Goal: Obtain resource: Download file/media

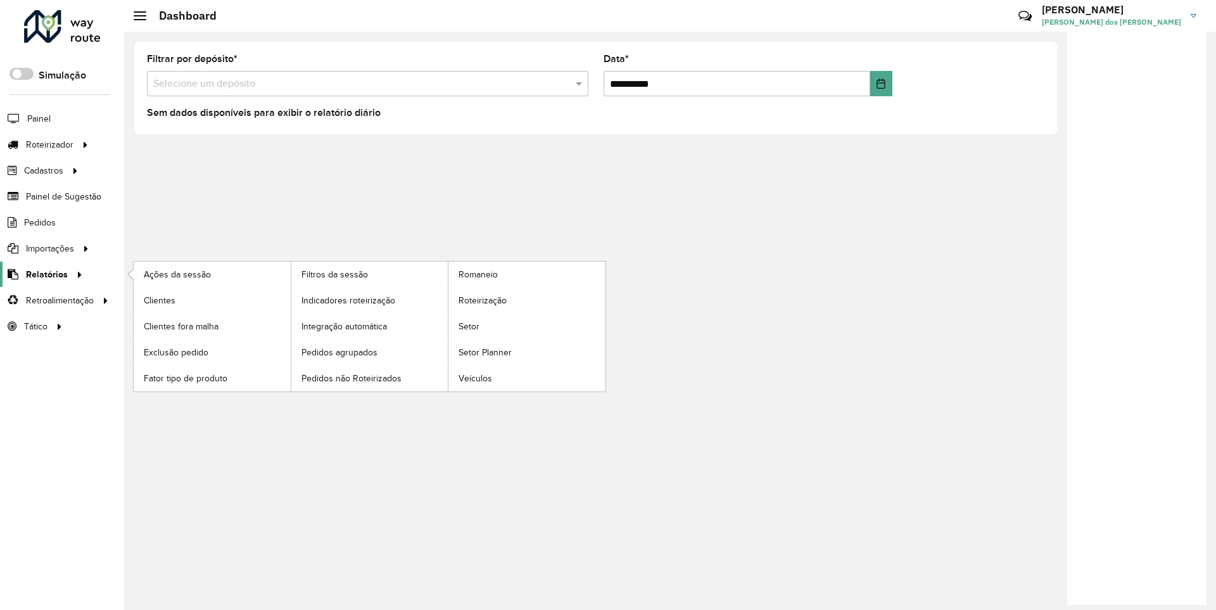
click at [44, 274] on span "Relatórios" at bounding box center [47, 274] width 42 height 13
click at [159, 300] on span "Clientes" at bounding box center [161, 300] width 34 height 13
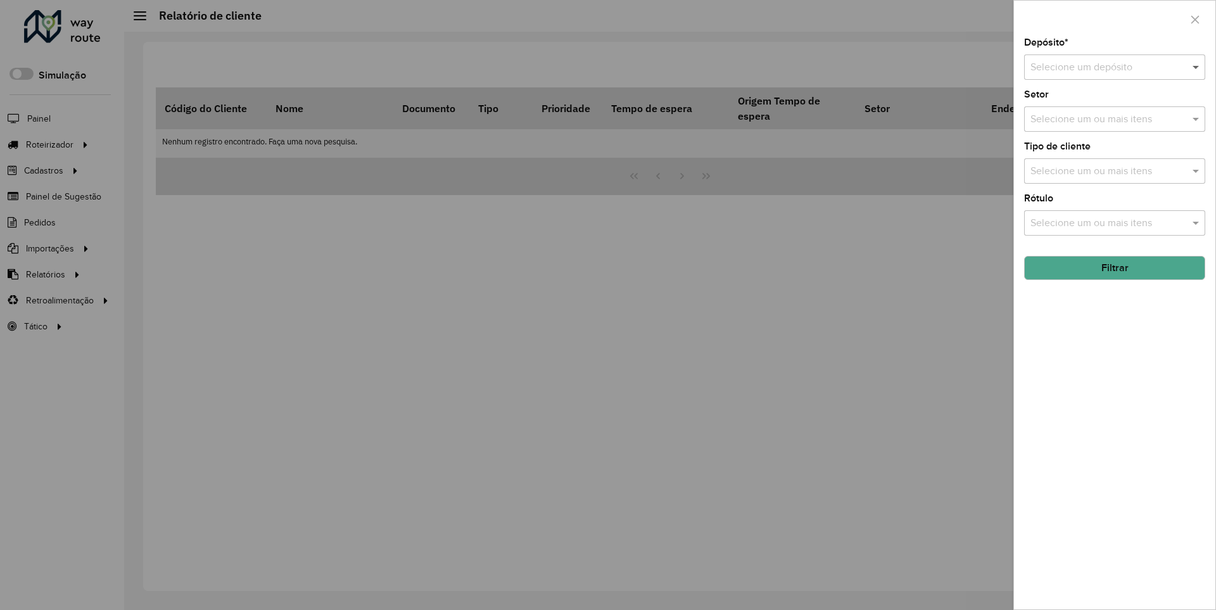
click at [1197, 67] on span at bounding box center [1198, 67] width 16 height 15
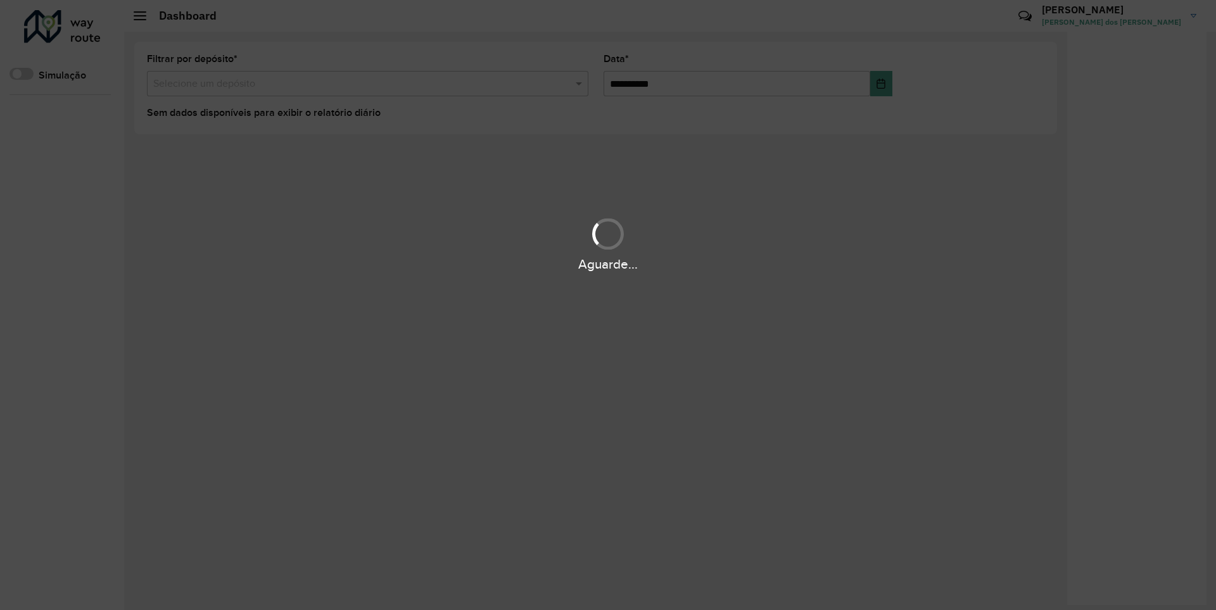
click at [44, 274] on div "Aguarde..." at bounding box center [608, 265] width 1216 height 20
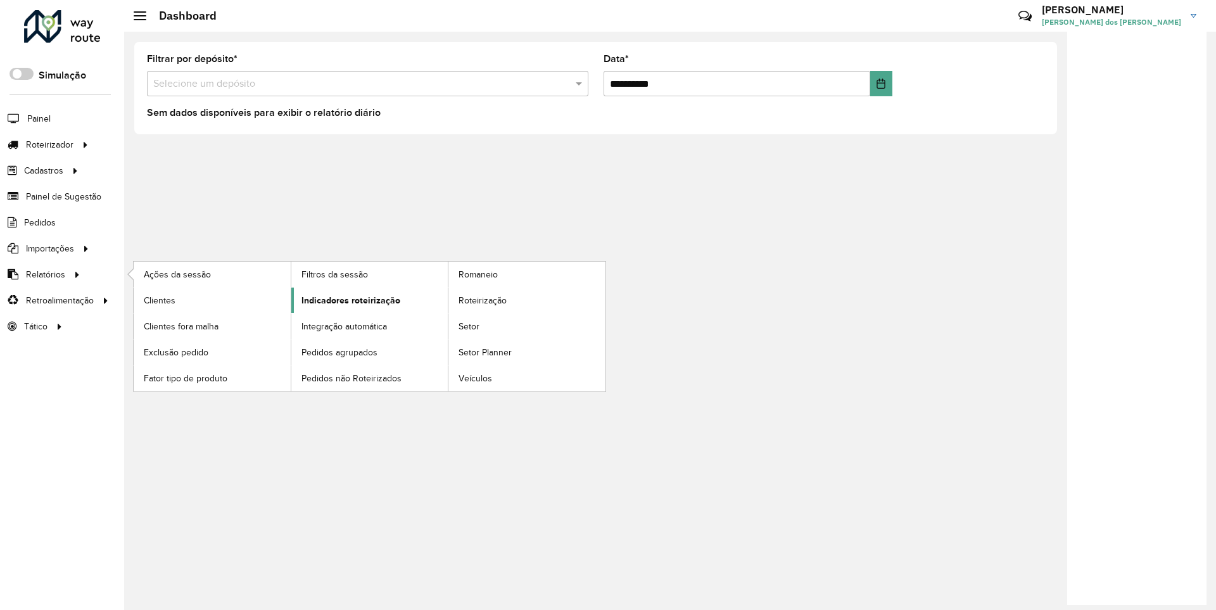
click at [347, 300] on span "Indicadores roteirização" at bounding box center [351, 300] width 99 height 13
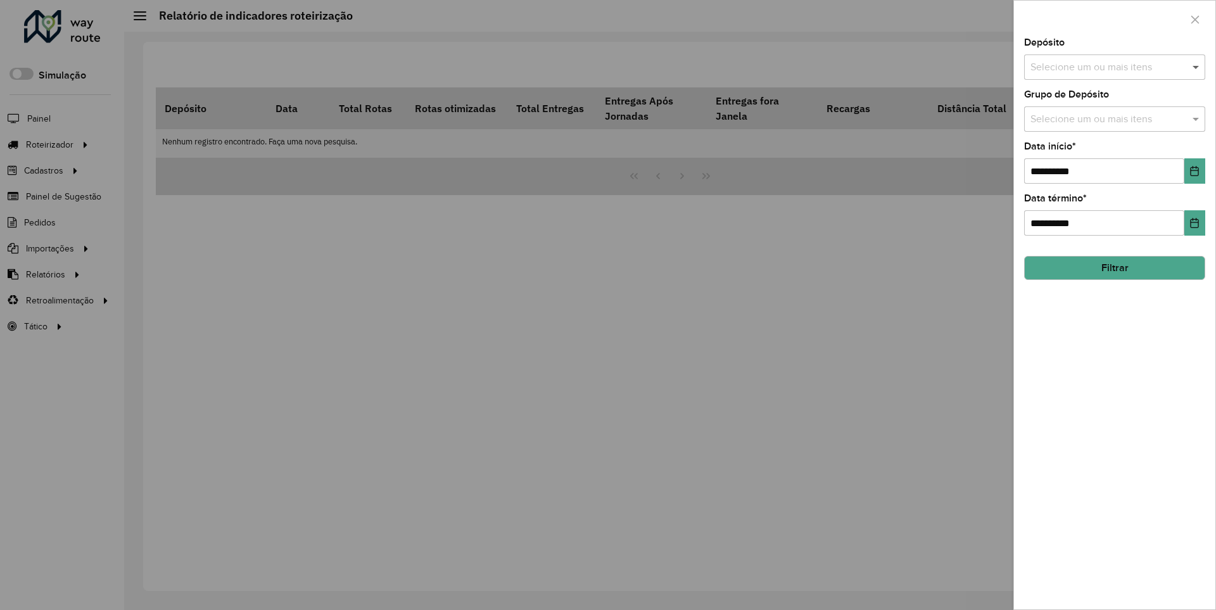
click at [1197, 67] on span at bounding box center [1198, 67] width 16 height 15
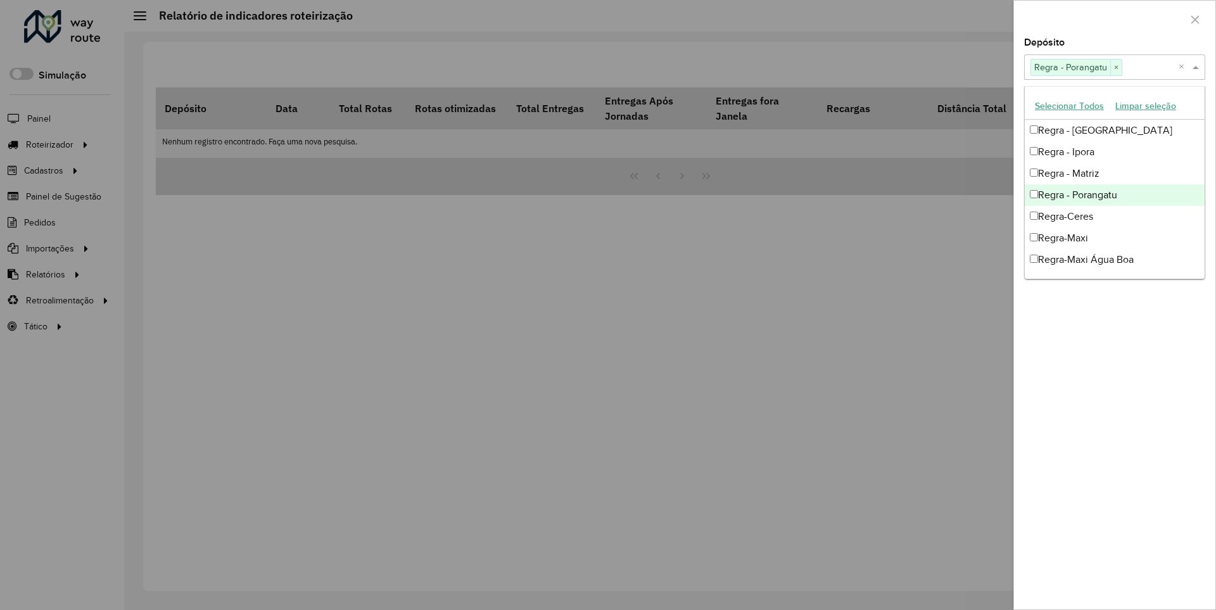
click at [1114, 18] on div at bounding box center [1114, 19] width 201 height 37
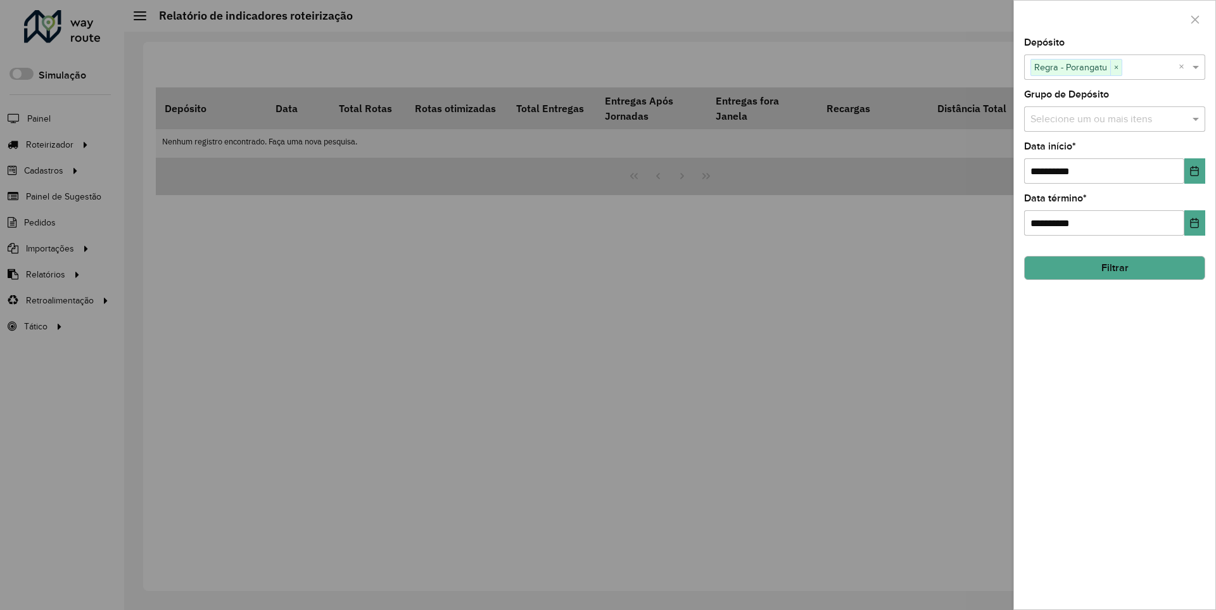
click at [1194, 170] on icon "Choose Date" at bounding box center [1195, 171] width 8 height 10
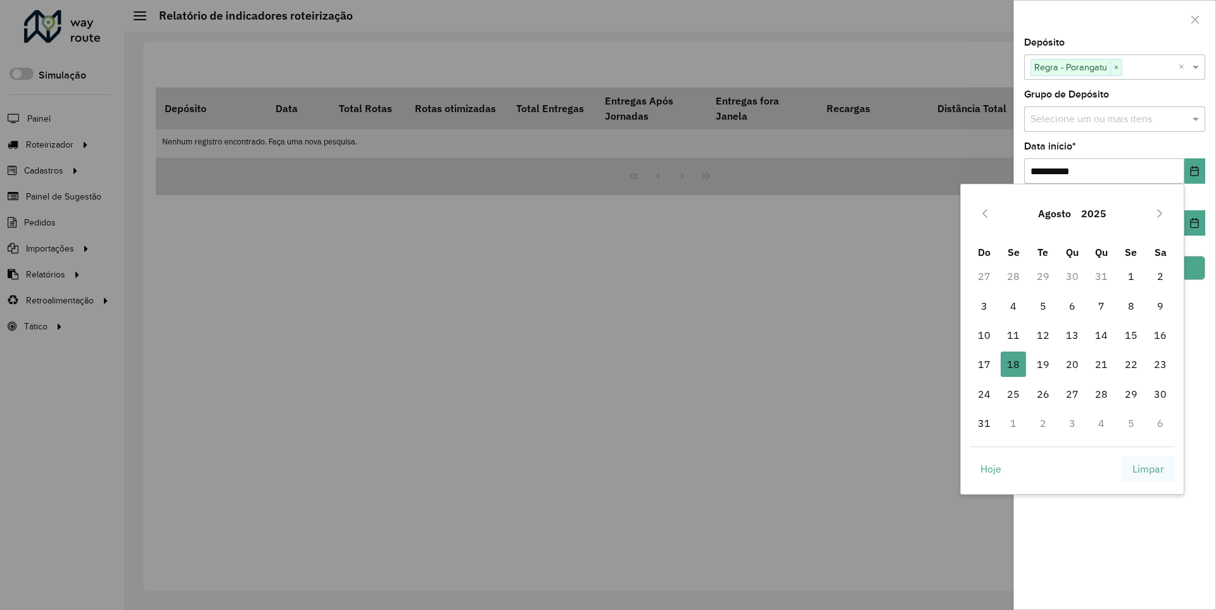
click at [1148, 468] on span "Limpar" at bounding box center [1149, 468] width 32 height 15
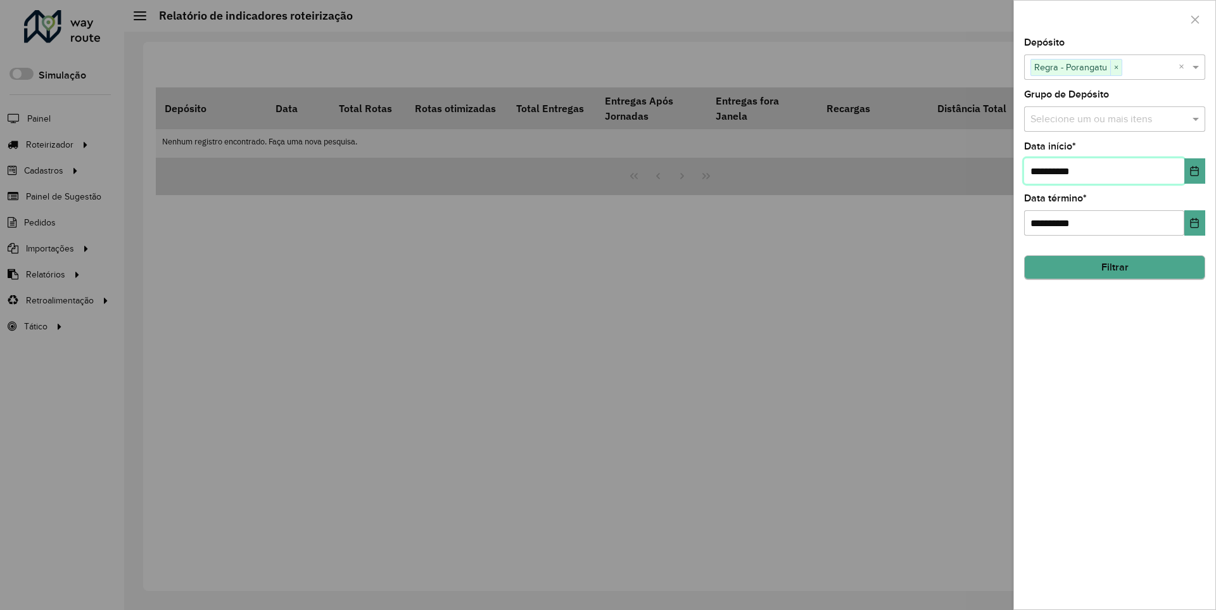
type input "**********"
click at [1114, 267] on button "Filtrar" at bounding box center [1114, 268] width 181 height 24
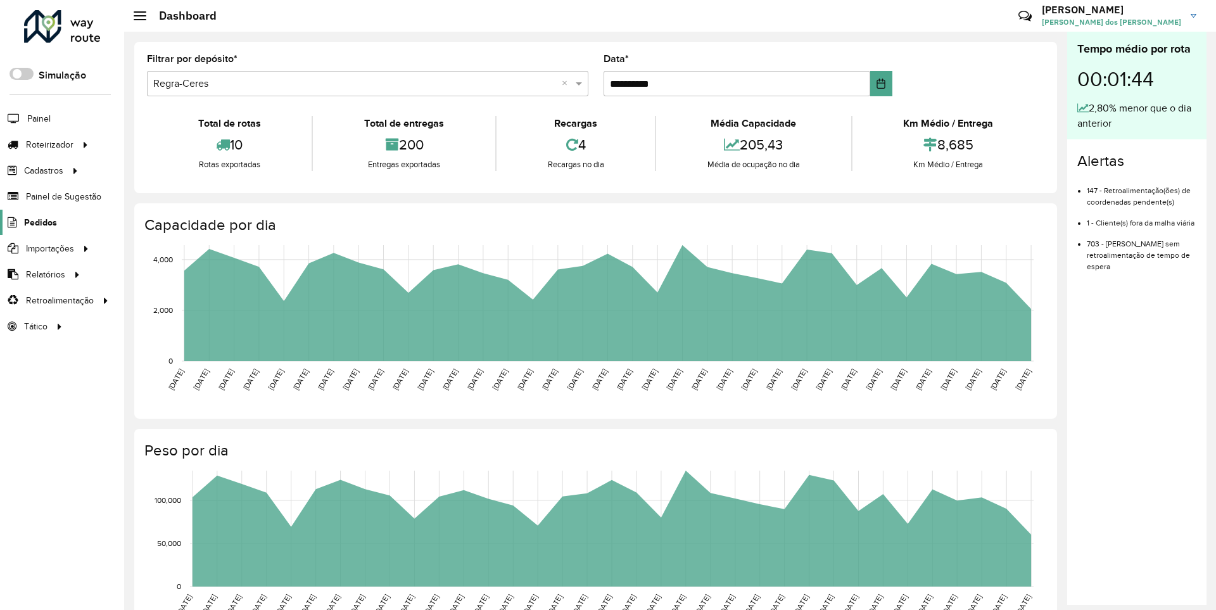
click at [39, 222] on span "Pedidos" at bounding box center [40, 222] width 33 height 13
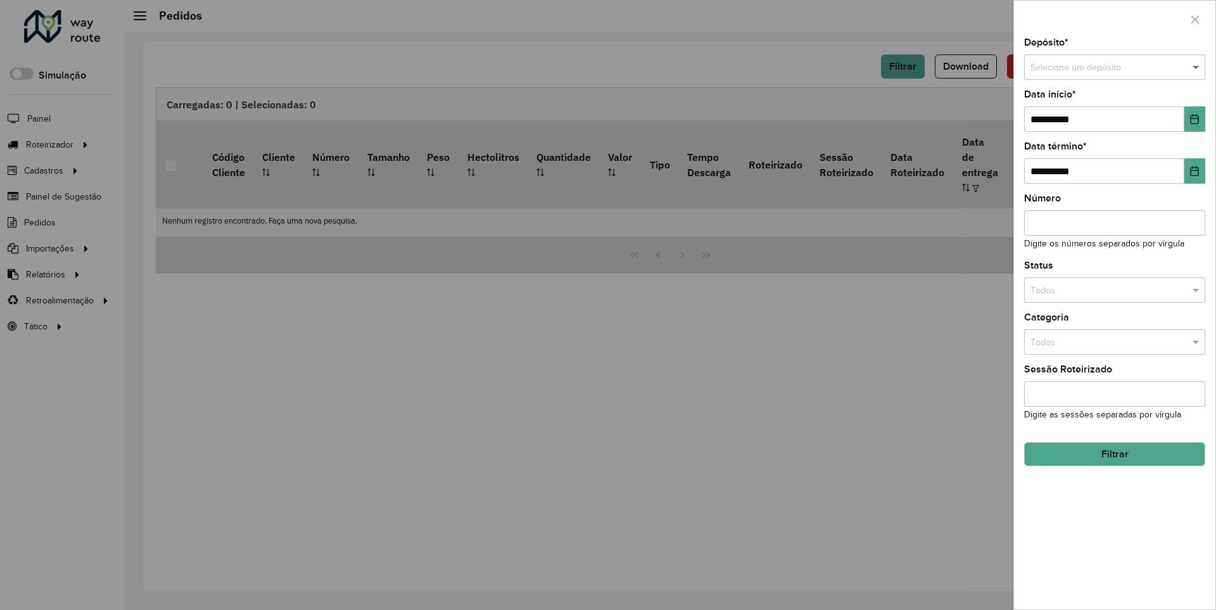
click at [1197, 67] on span at bounding box center [1198, 68] width 16 height 14
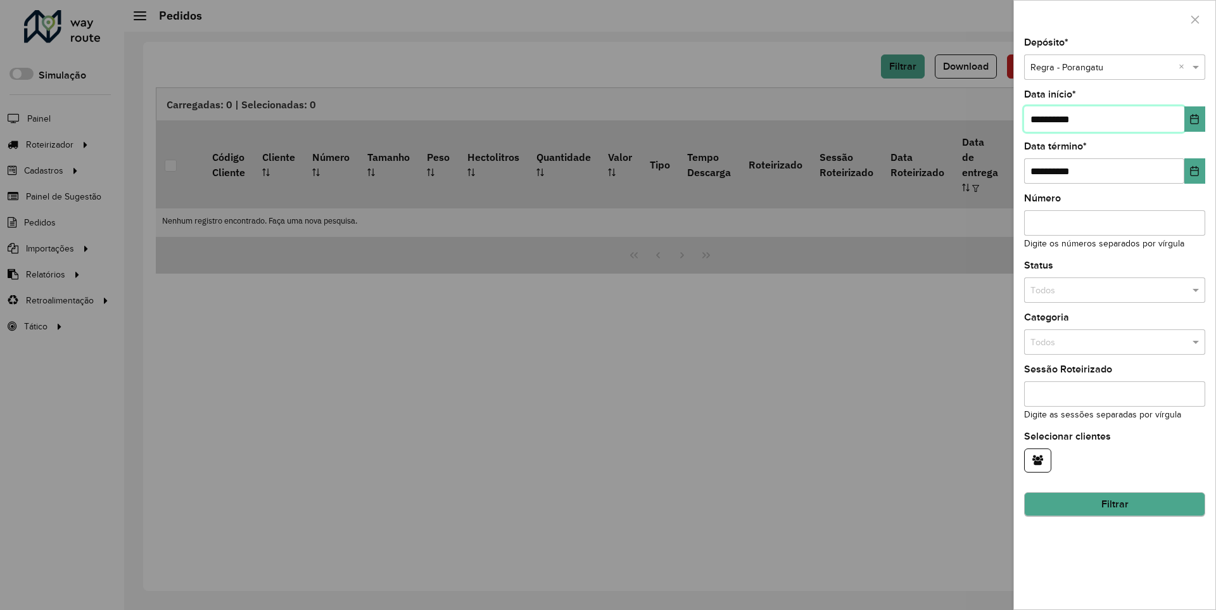
type input "**********"
click at [1114, 504] on button "Filtrar" at bounding box center [1114, 505] width 181 height 24
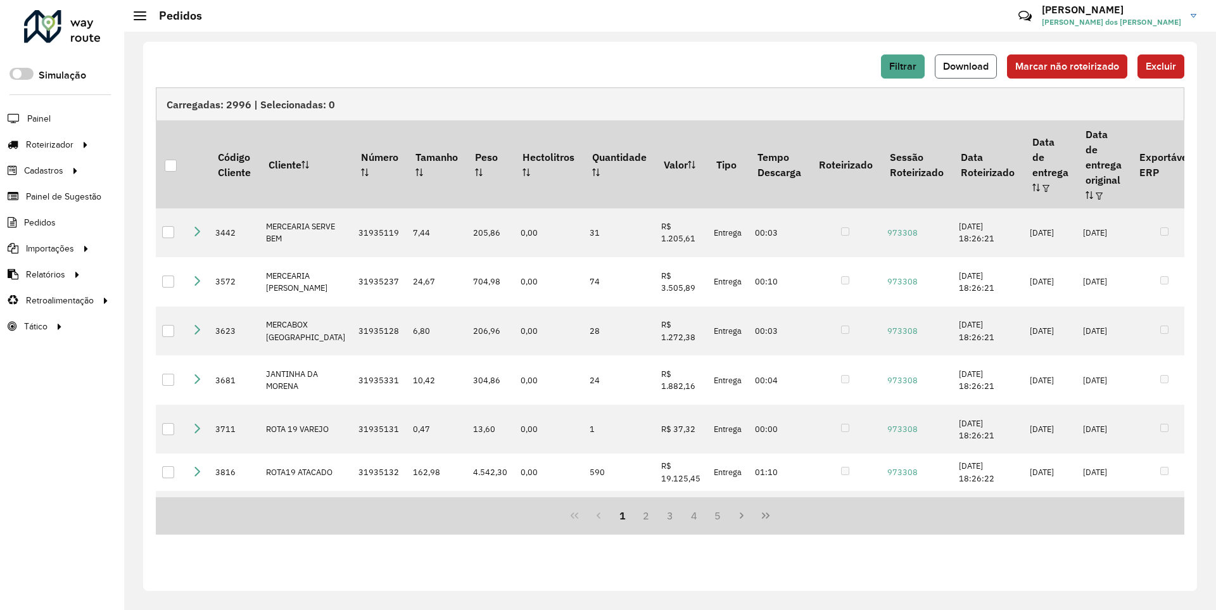
click at [967, 66] on span "Download" at bounding box center [966, 66] width 46 height 11
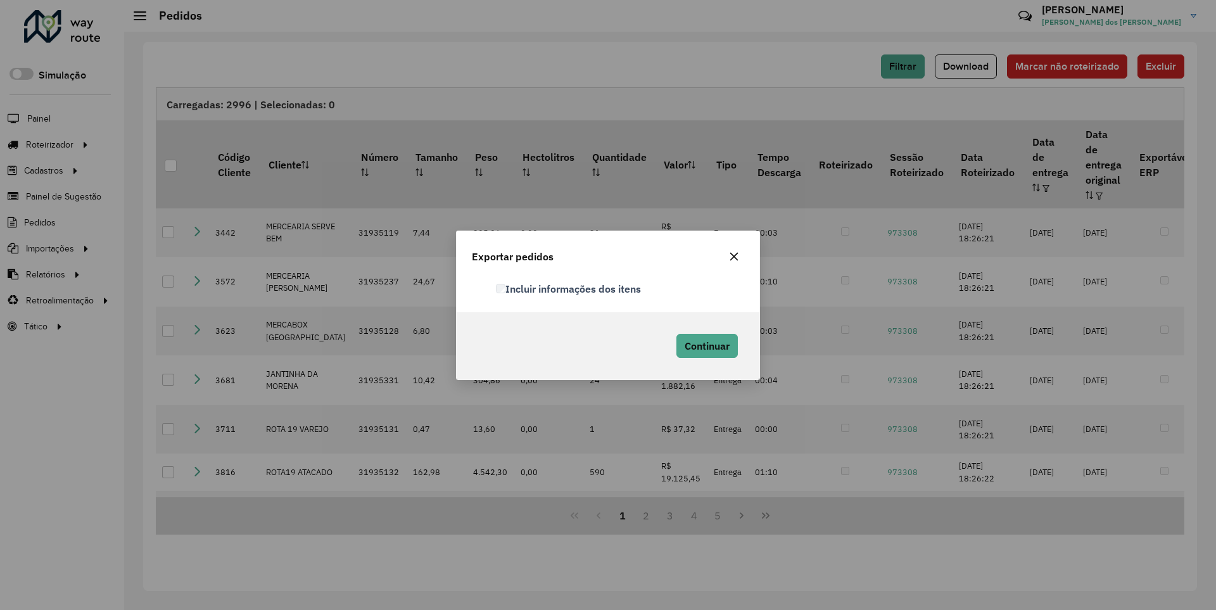
click at [569, 288] on label "Incluir informações dos itens" at bounding box center [569, 288] width 146 height 15
click at [706, 345] on span "Continuar" at bounding box center [707, 346] width 45 height 13
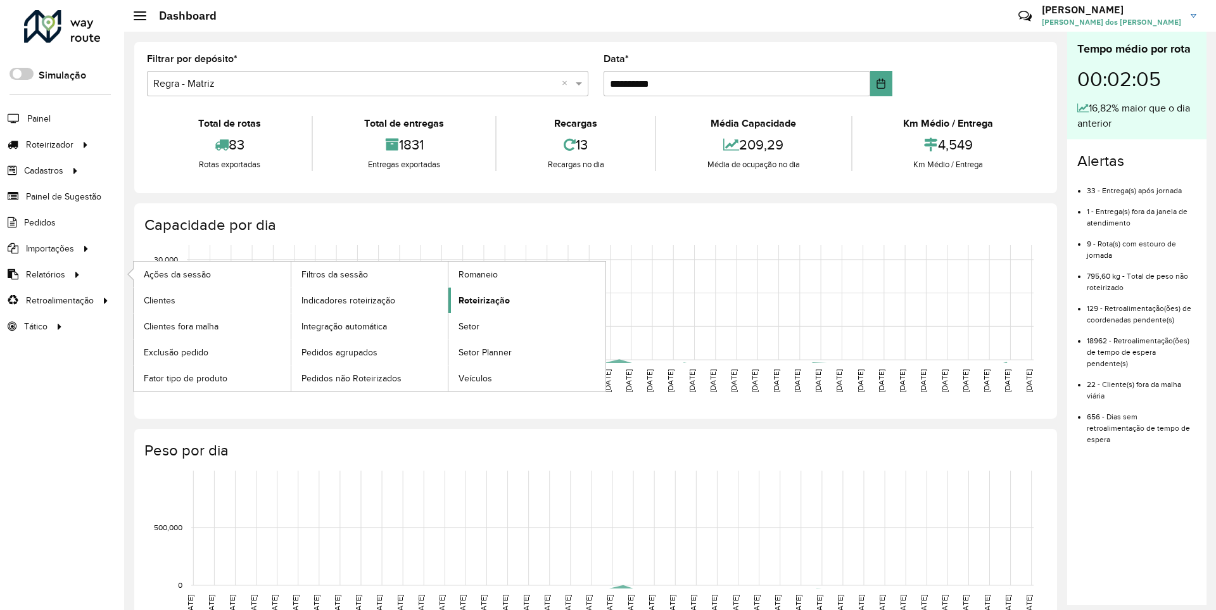
click at [482, 300] on span "Roteirização" at bounding box center [484, 300] width 51 height 13
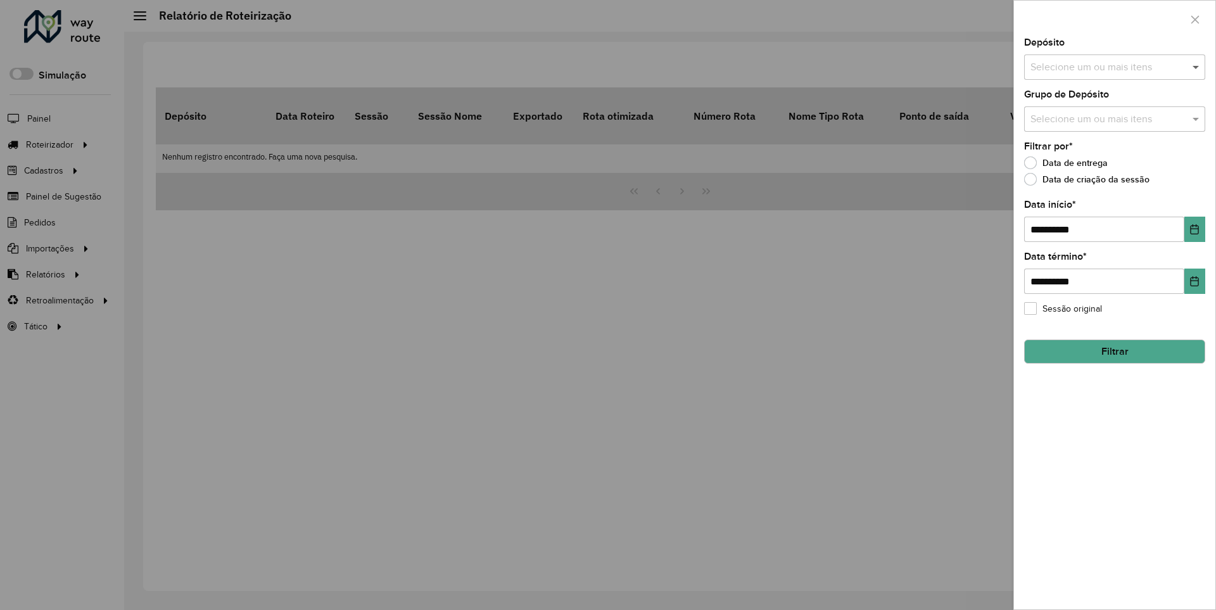
click at [1197, 67] on span at bounding box center [1198, 67] width 16 height 15
click at [1194, 229] on icon "Choose Date" at bounding box center [1195, 229] width 8 height 10
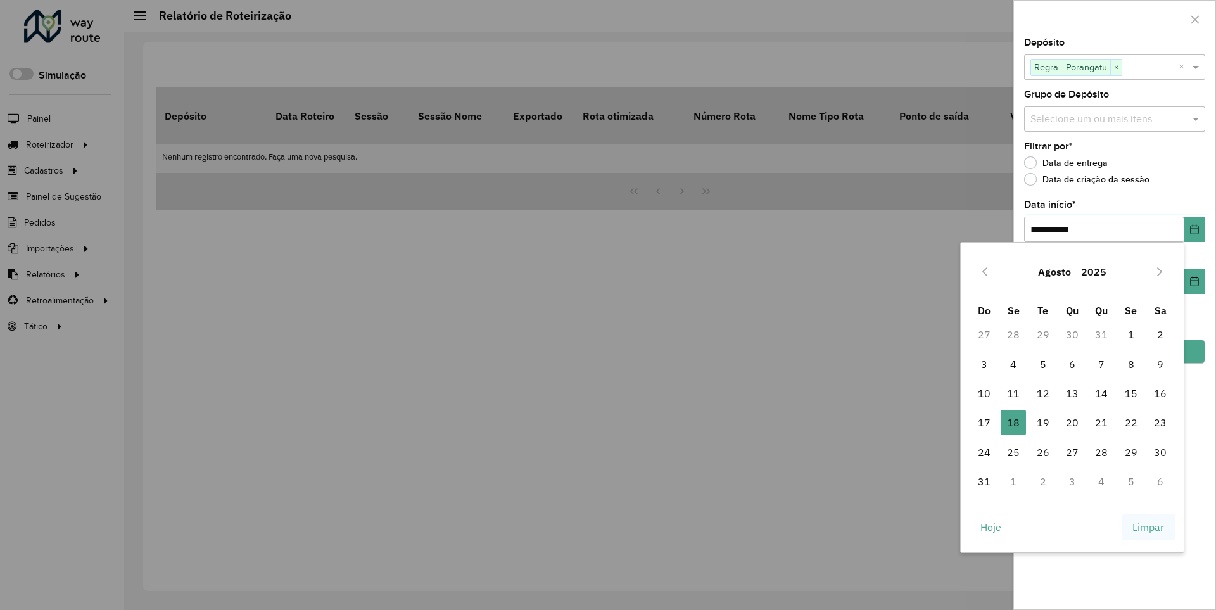
click at [1148, 526] on span "Limpar" at bounding box center [1149, 526] width 32 height 15
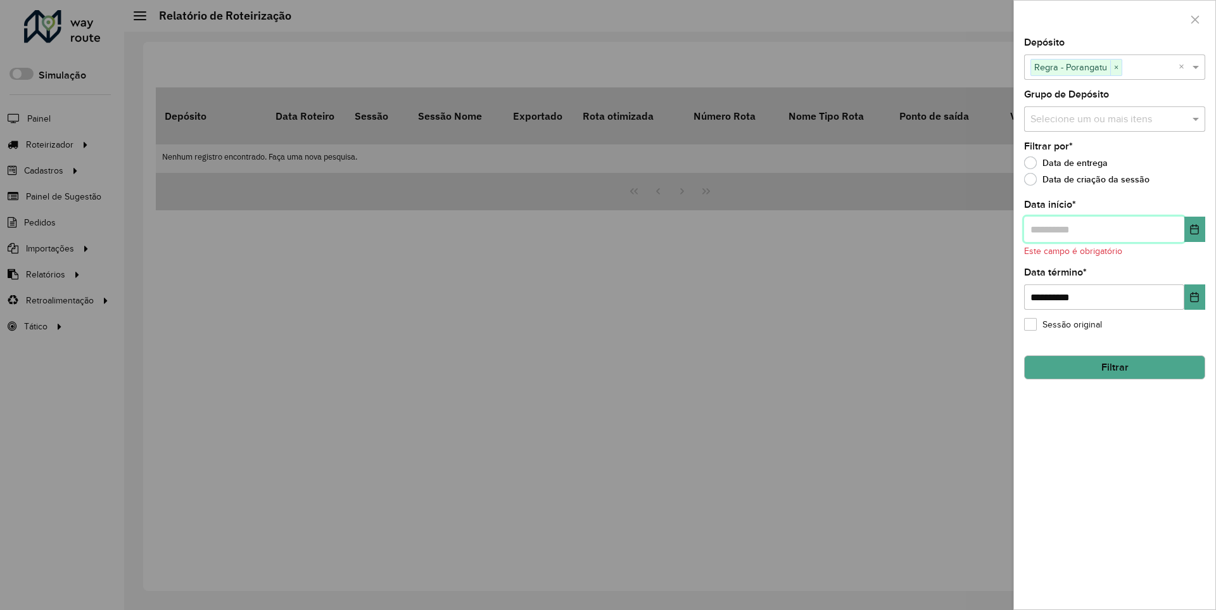
click at [1103, 229] on input "text" at bounding box center [1104, 229] width 160 height 25
type input "**********"
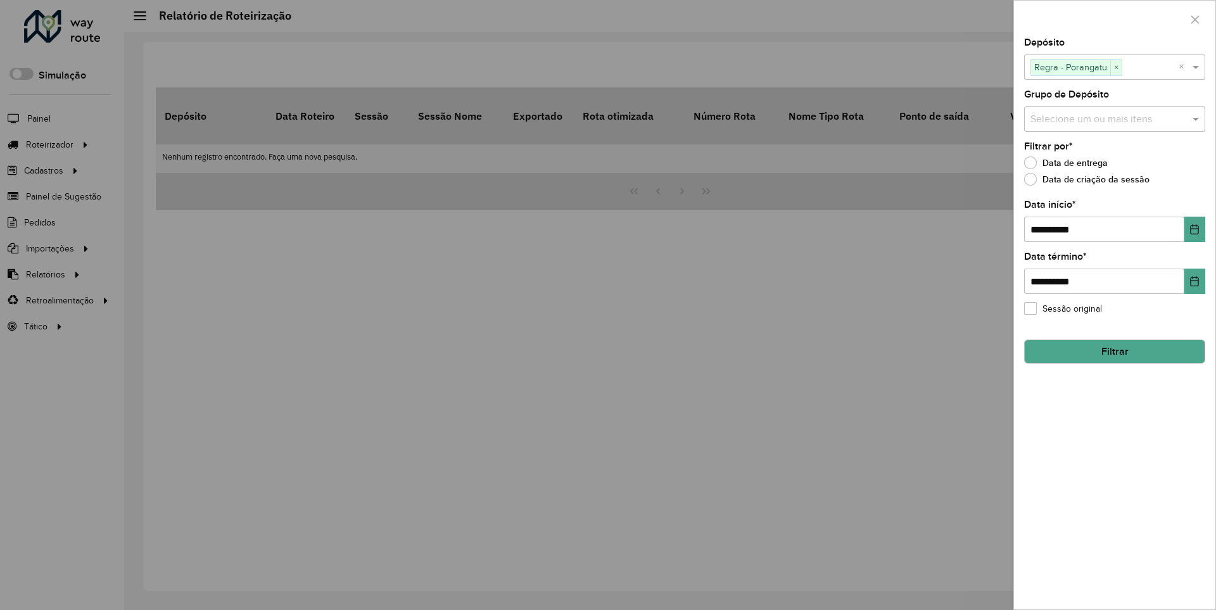
click at [1114, 351] on button "Filtrar" at bounding box center [1114, 352] width 181 height 24
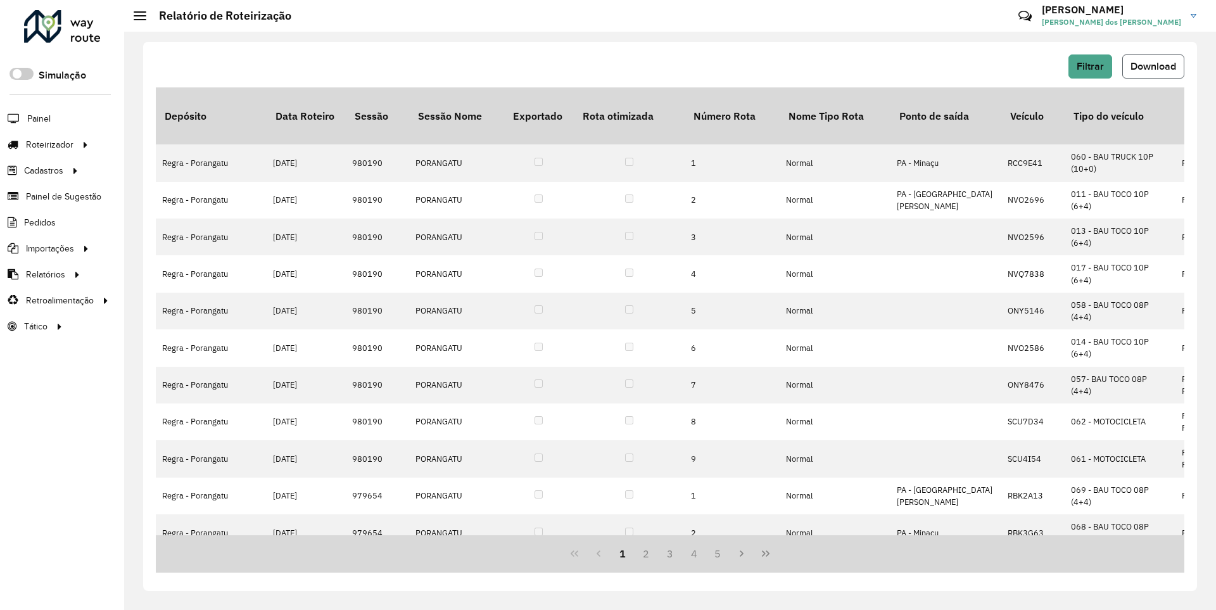
click at [1152, 66] on span "Download" at bounding box center [1154, 66] width 46 height 11
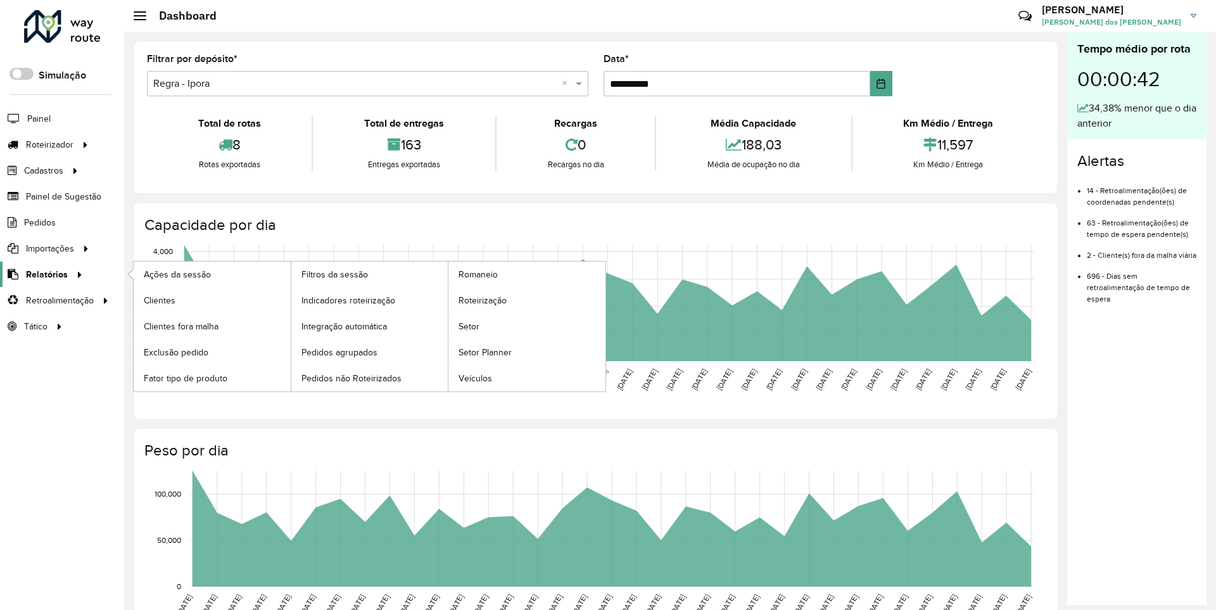
click at [44, 274] on span "Relatórios" at bounding box center [47, 274] width 42 height 13
click at [159, 300] on span "Clientes" at bounding box center [161, 300] width 34 height 13
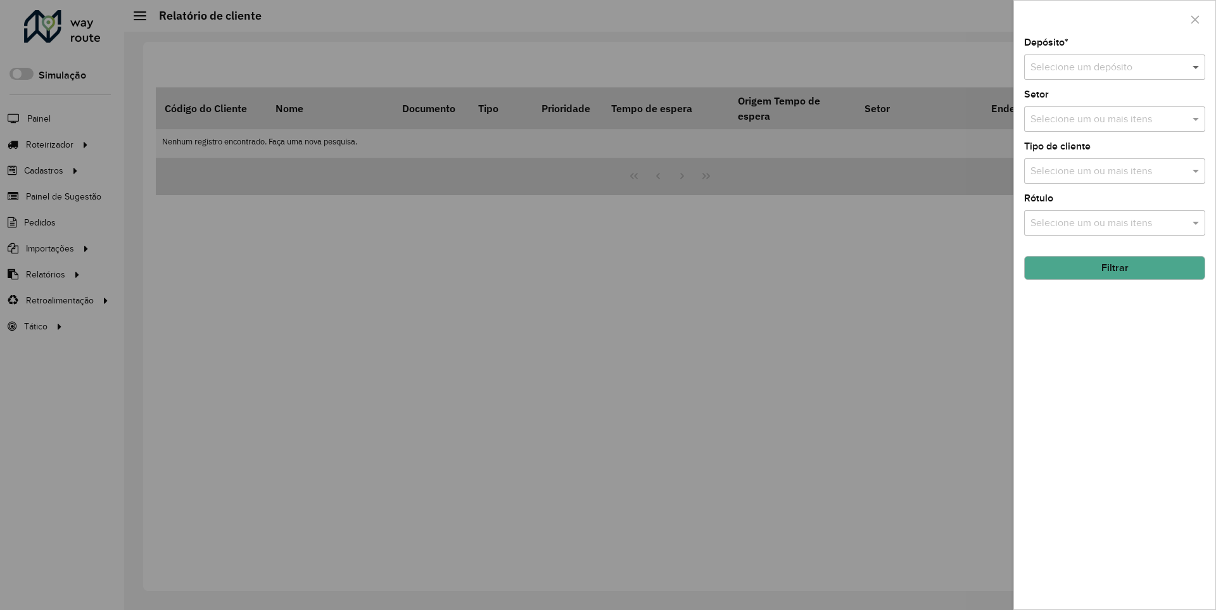
click at [1197, 67] on span at bounding box center [1198, 67] width 16 height 15
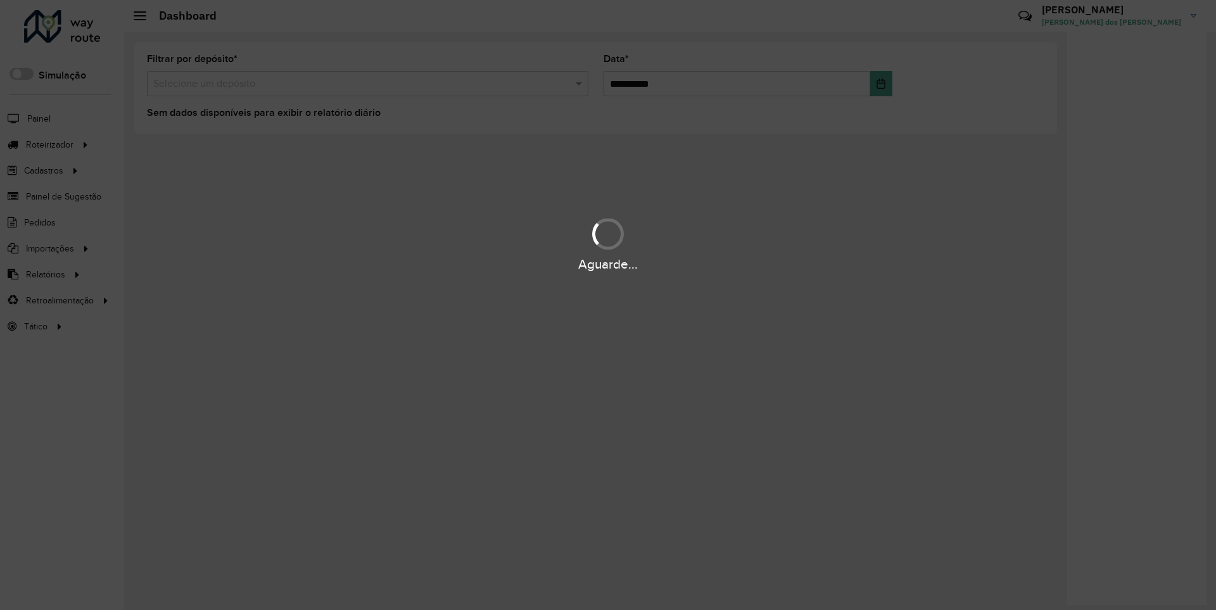
click at [44, 274] on div "Aguarde..." at bounding box center [608, 265] width 1216 height 20
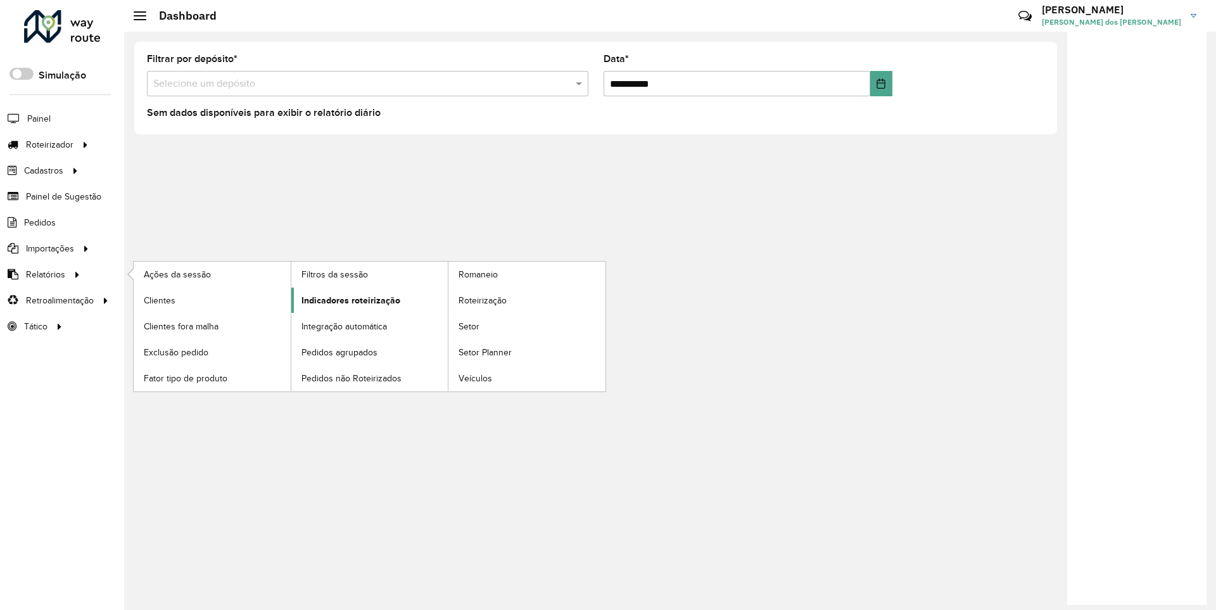
click at [347, 300] on span "Indicadores roteirização" at bounding box center [351, 300] width 99 height 13
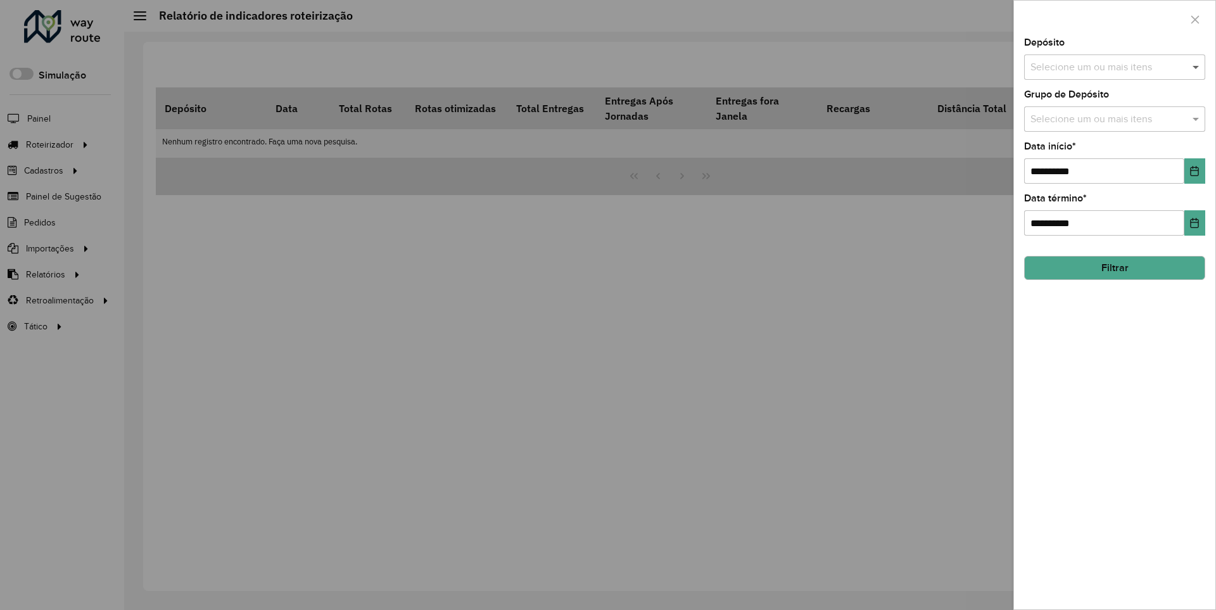
click at [1197, 67] on span at bounding box center [1198, 67] width 16 height 15
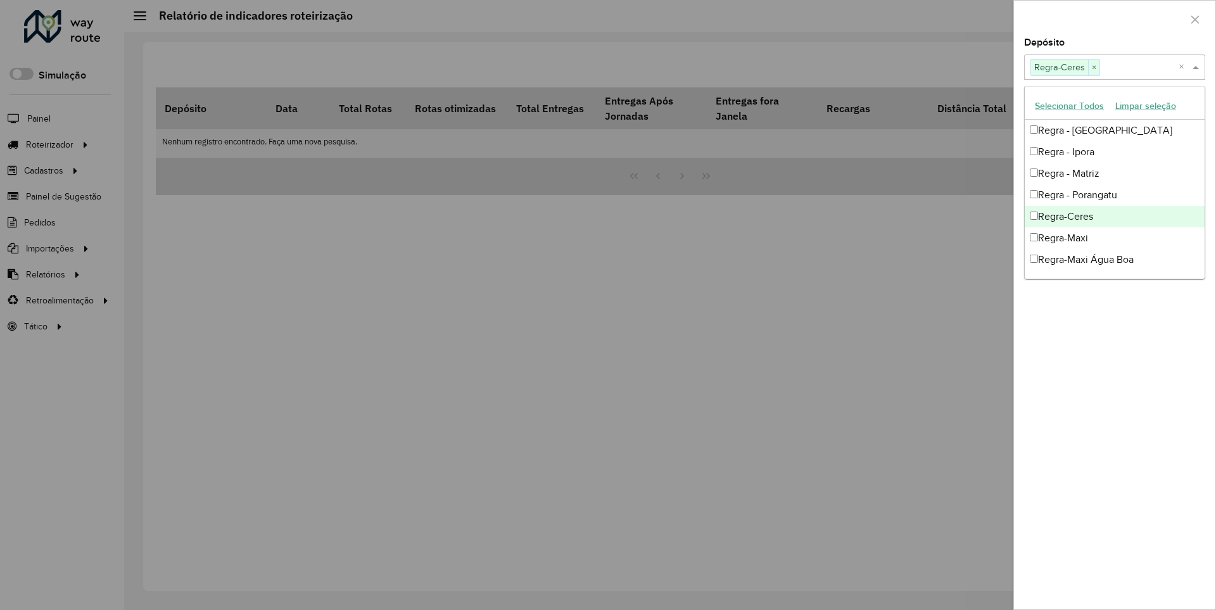
click at [1114, 18] on div at bounding box center [1114, 19] width 201 height 37
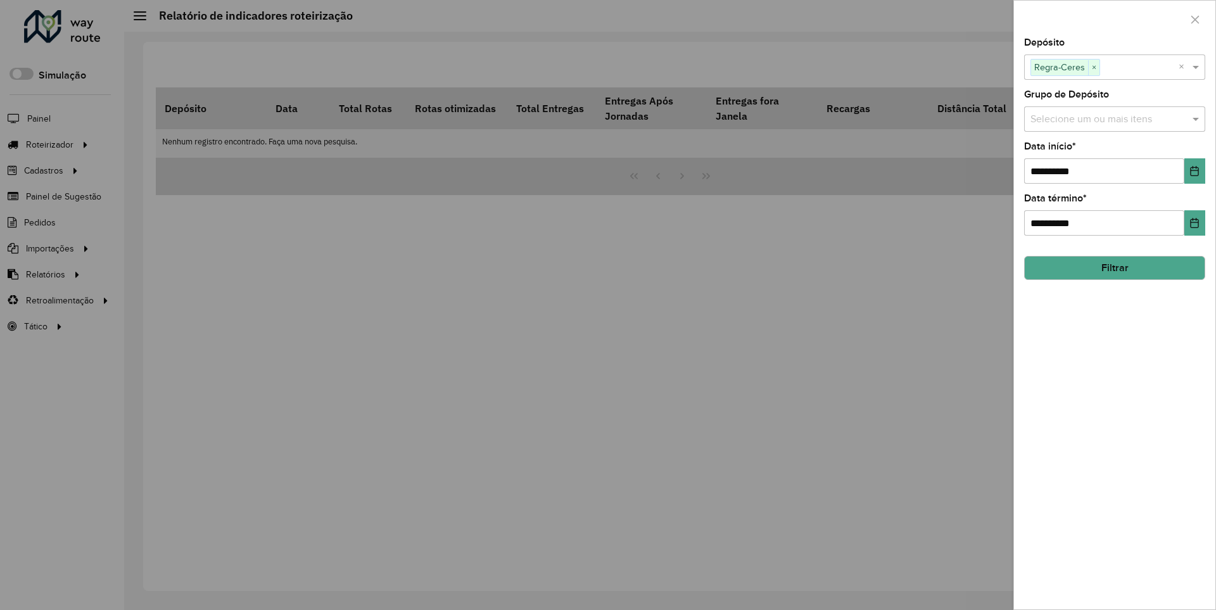
click at [1194, 170] on icon "Choose Date" at bounding box center [1195, 171] width 8 height 10
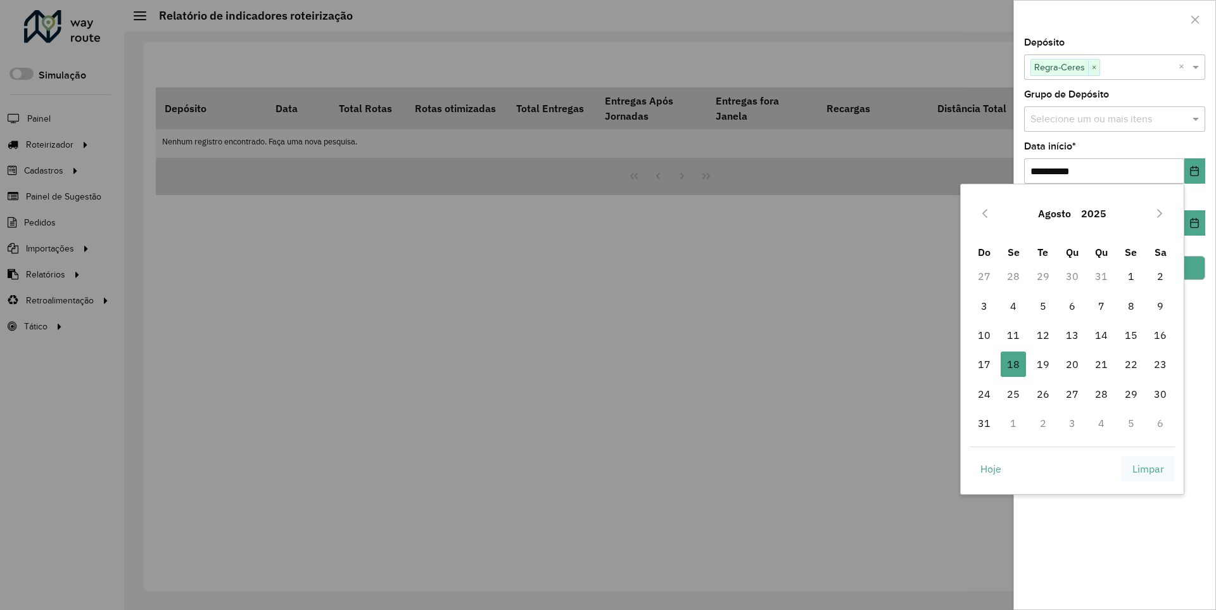
click at [1148, 468] on span "Limpar" at bounding box center [1149, 468] width 32 height 15
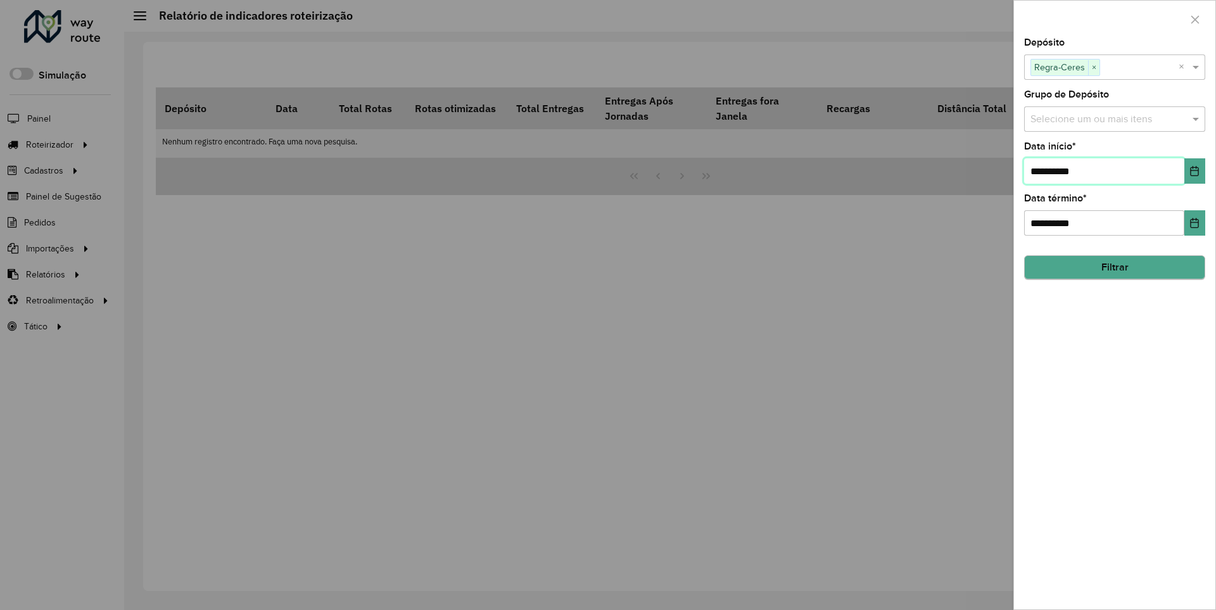
type input "**********"
click at [1114, 267] on button "Filtrar" at bounding box center [1114, 268] width 181 height 24
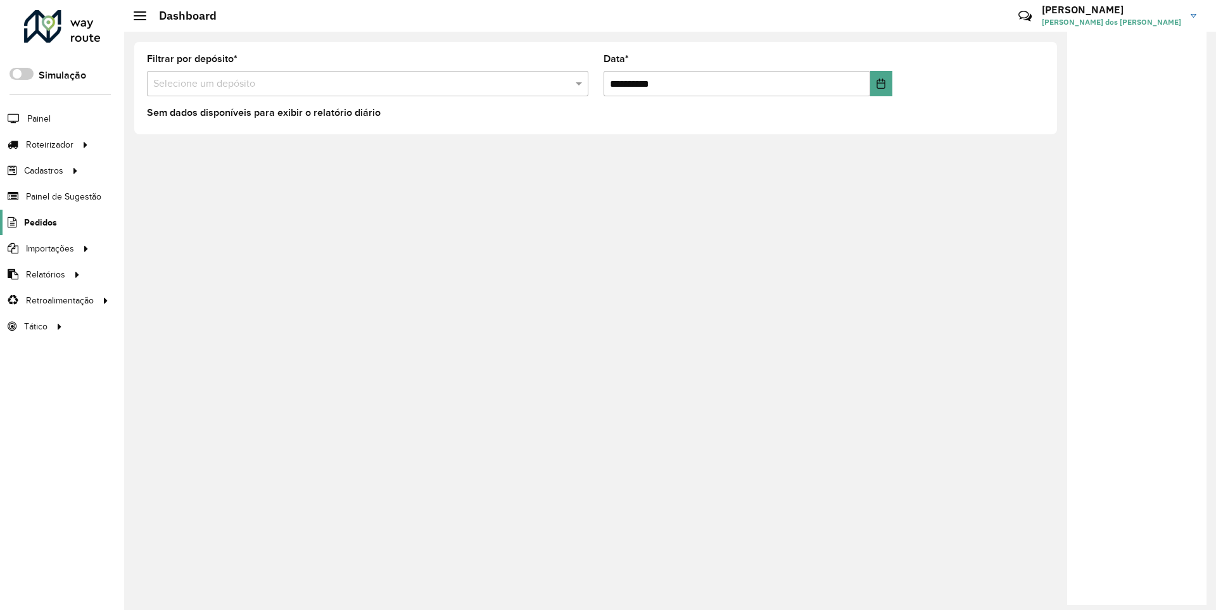
click at [39, 222] on span "Pedidos" at bounding box center [40, 222] width 33 height 13
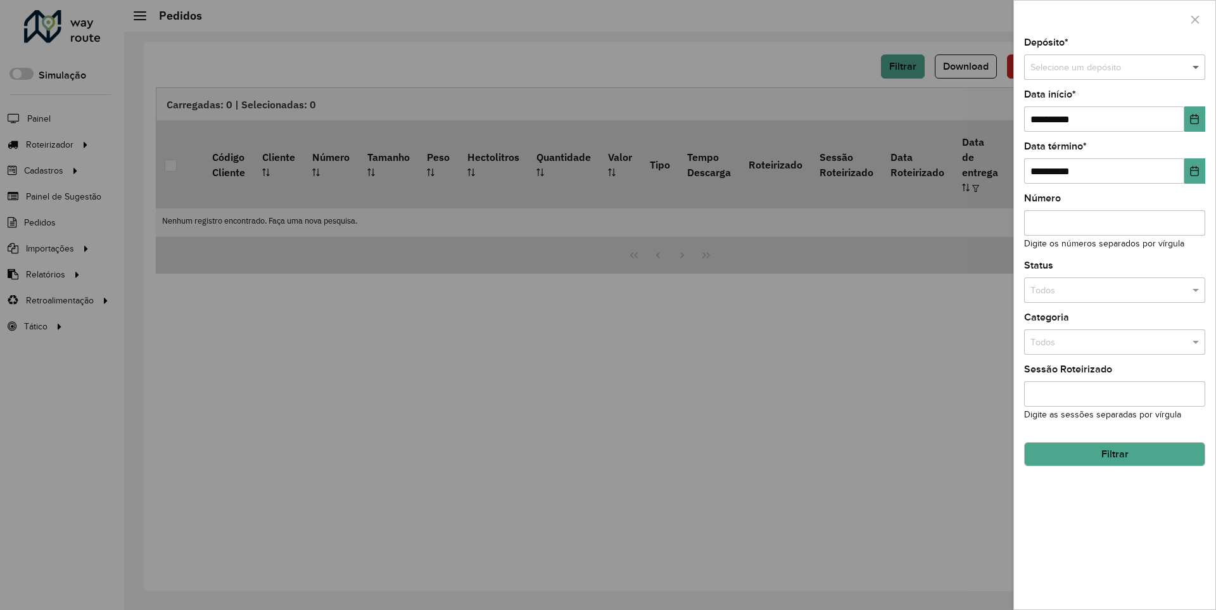
click at [1197, 67] on span at bounding box center [1198, 68] width 16 height 14
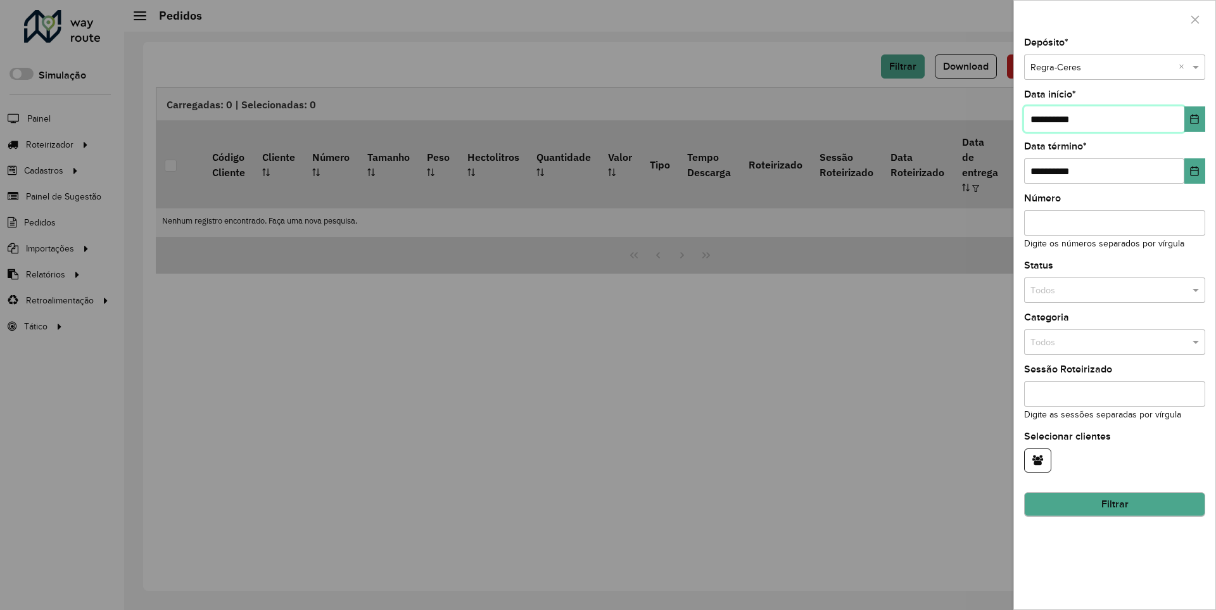
type input "**********"
click at [1114, 504] on button "Filtrar" at bounding box center [1114, 505] width 181 height 24
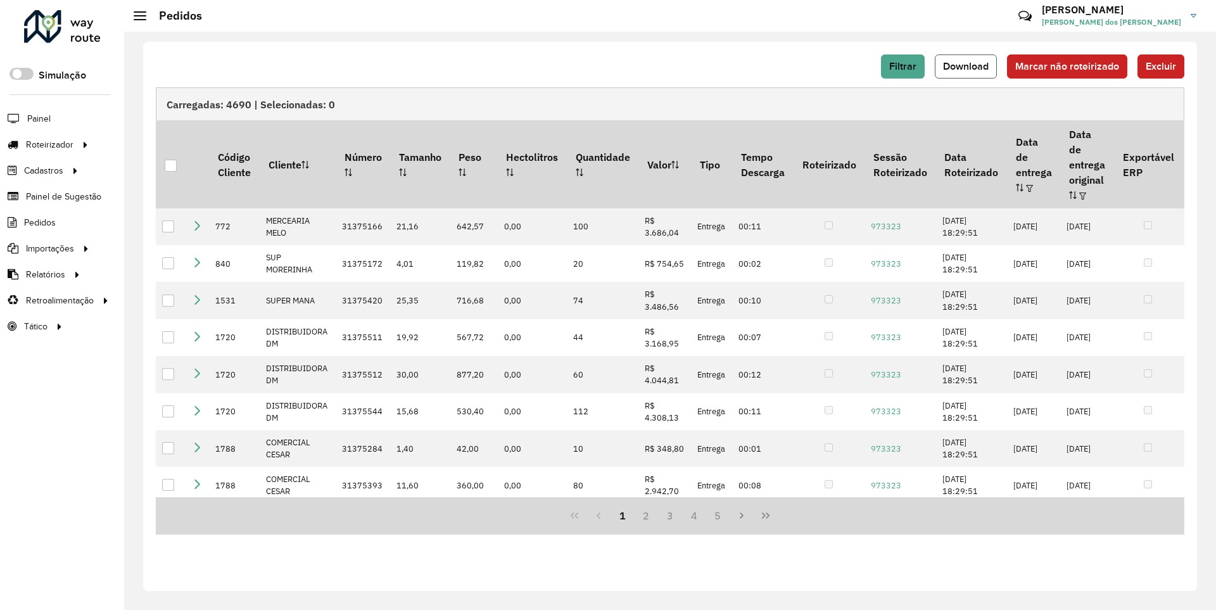
click at [967, 66] on span "Download" at bounding box center [966, 66] width 46 height 11
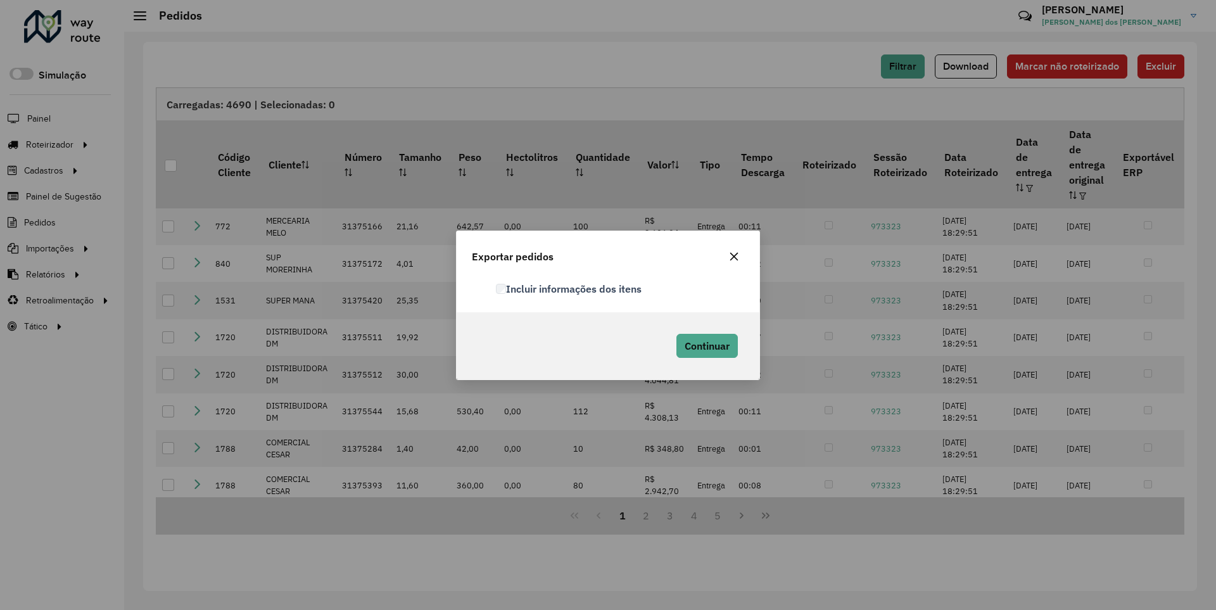
click at [569, 288] on label "Incluir informações dos itens" at bounding box center [569, 288] width 146 height 15
click at [706, 345] on span "Continuar" at bounding box center [707, 346] width 45 height 13
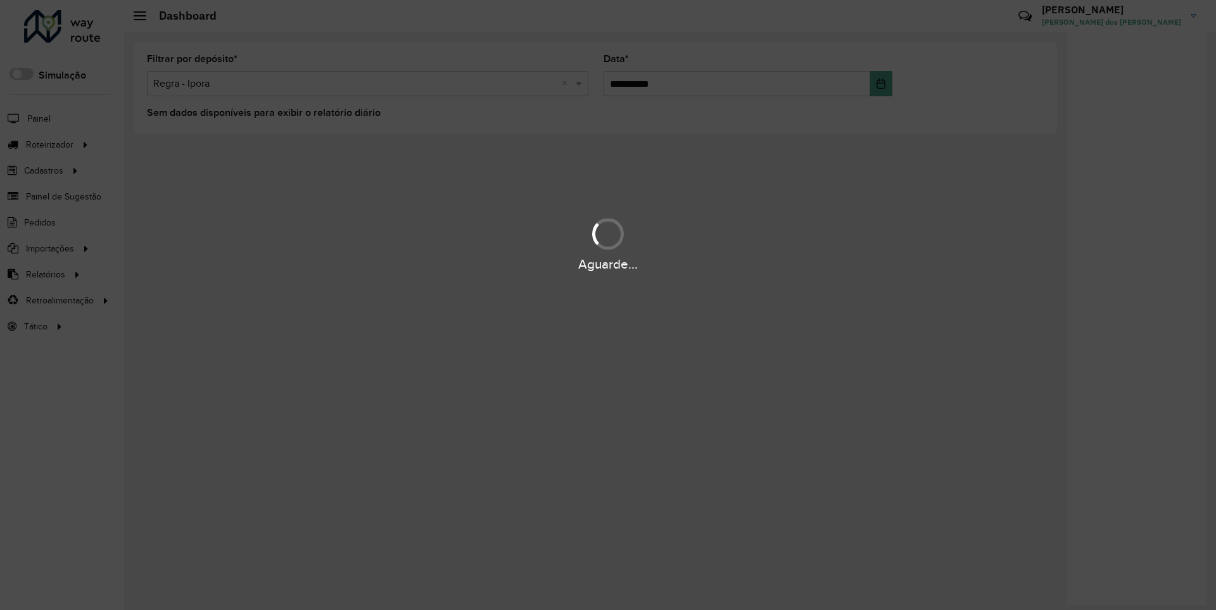
click at [44, 274] on div "Aguarde..." at bounding box center [608, 265] width 1216 height 20
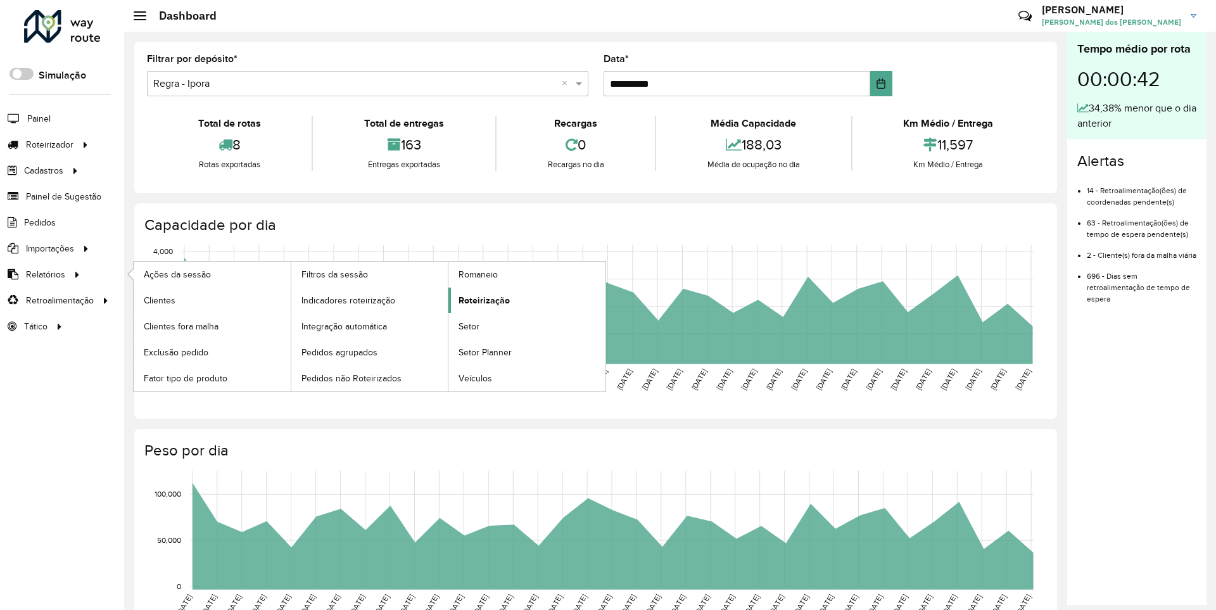
click at [482, 300] on span "Roteirização" at bounding box center [484, 300] width 51 height 13
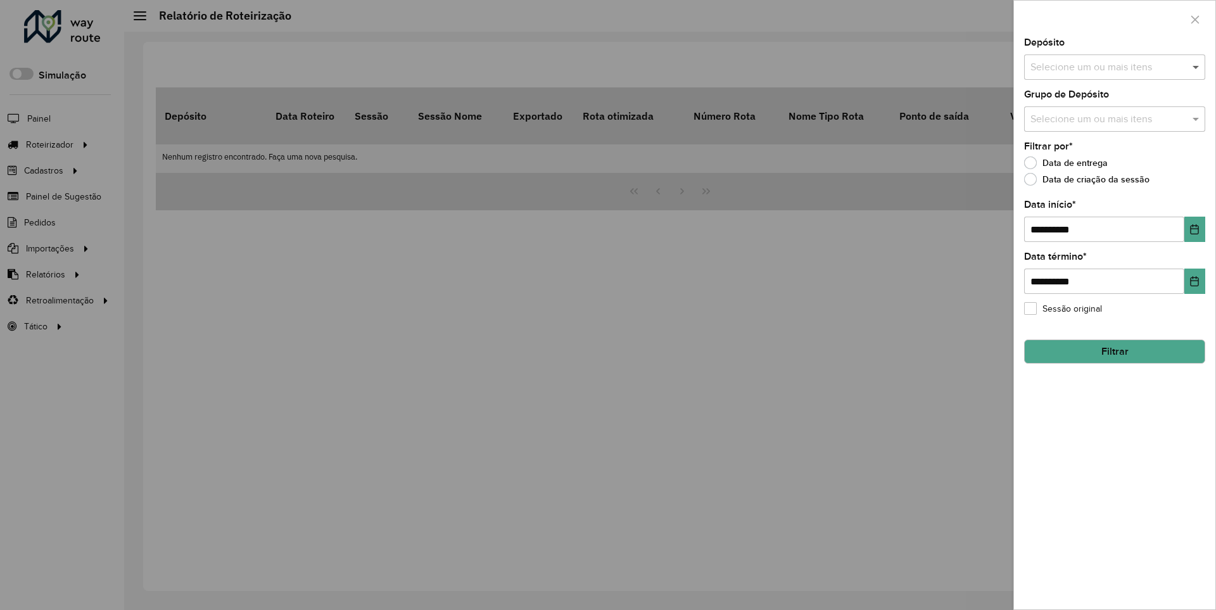
click at [1197, 67] on span at bounding box center [1198, 67] width 16 height 15
click at [1194, 229] on icon "Choose Date" at bounding box center [1195, 229] width 8 height 10
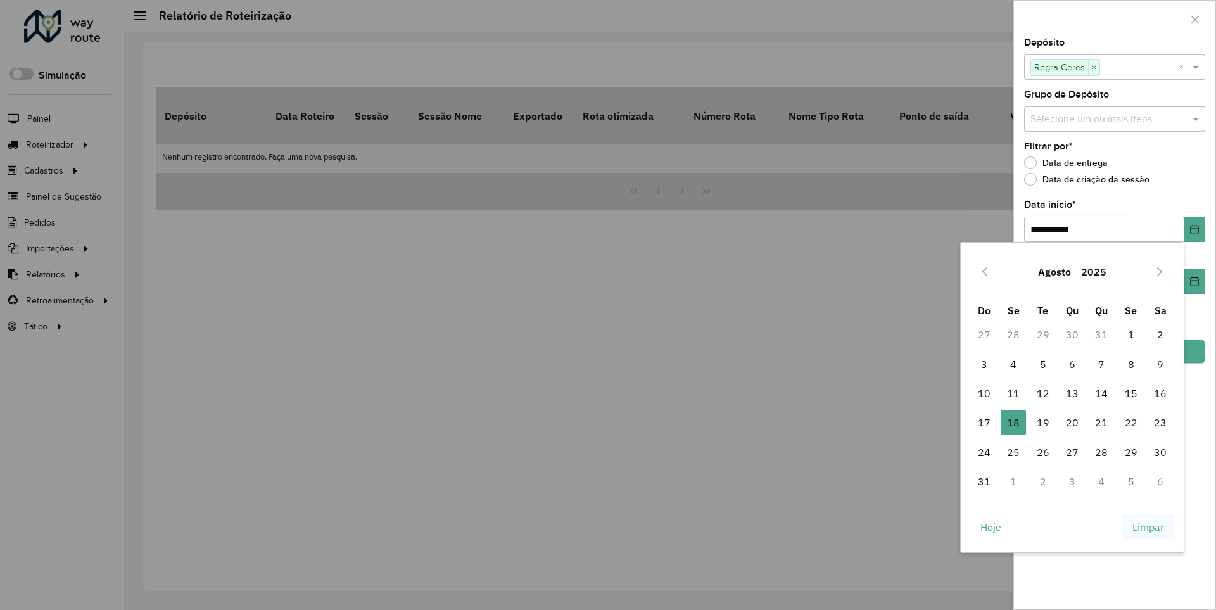
click at [1148, 526] on span "Limpar" at bounding box center [1149, 526] width 32 height 15
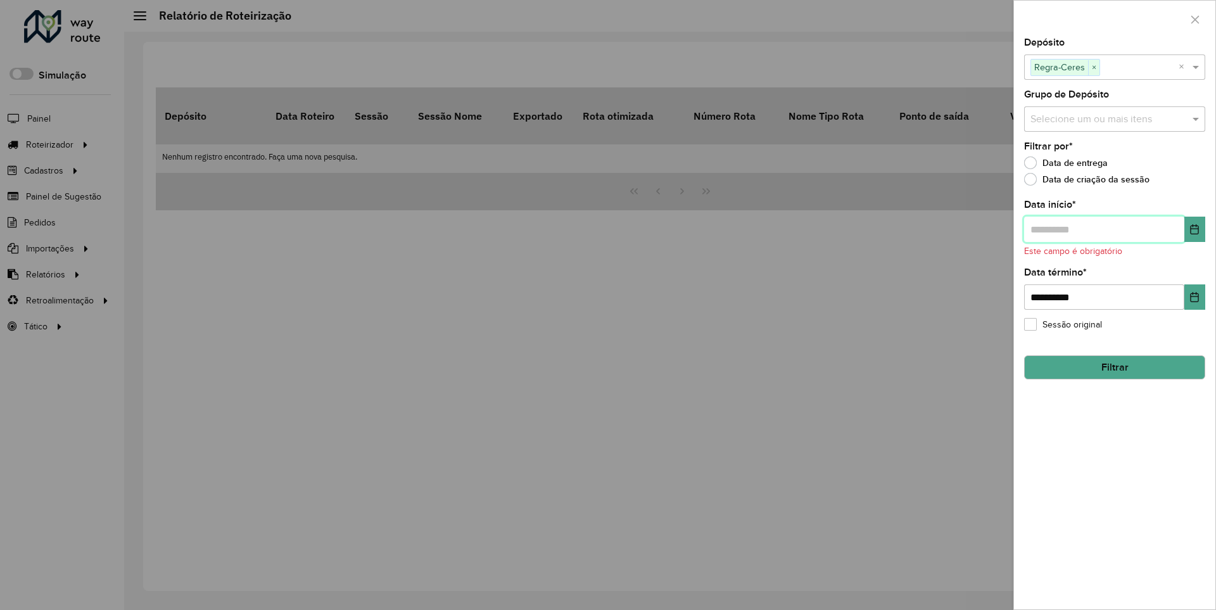
click at [1103, 229] on input "text" at bounding box center [1104, 229] width 160 height 25
type input "**********"
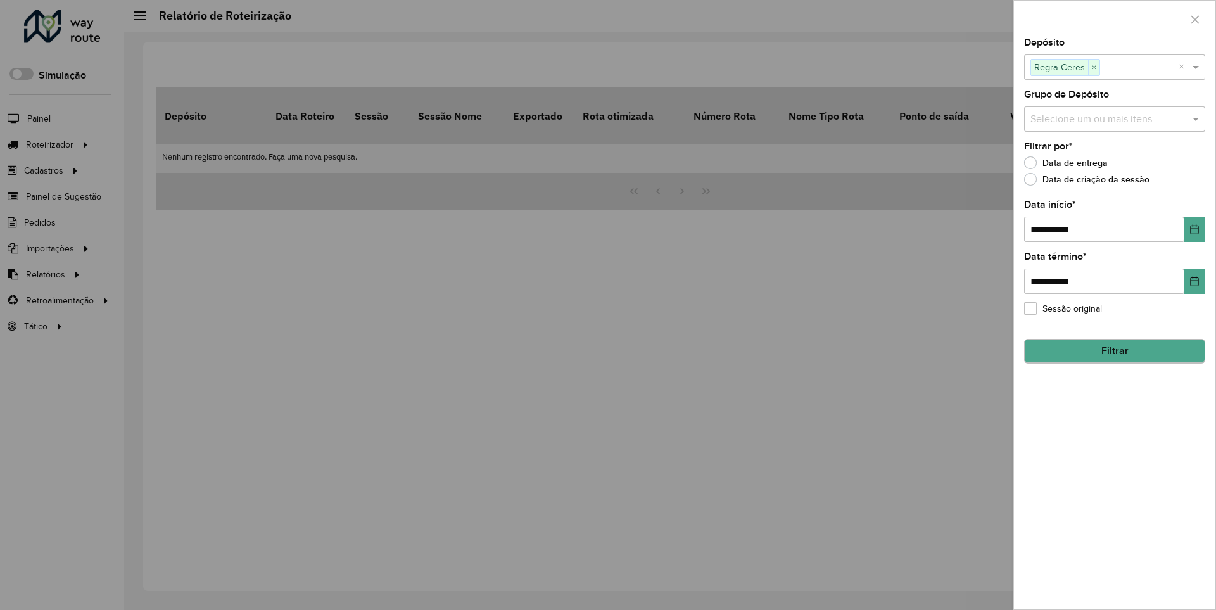
click at [1114, 351] on button "Filtrar" at bounding box center [1114, 351] width 181 height 24
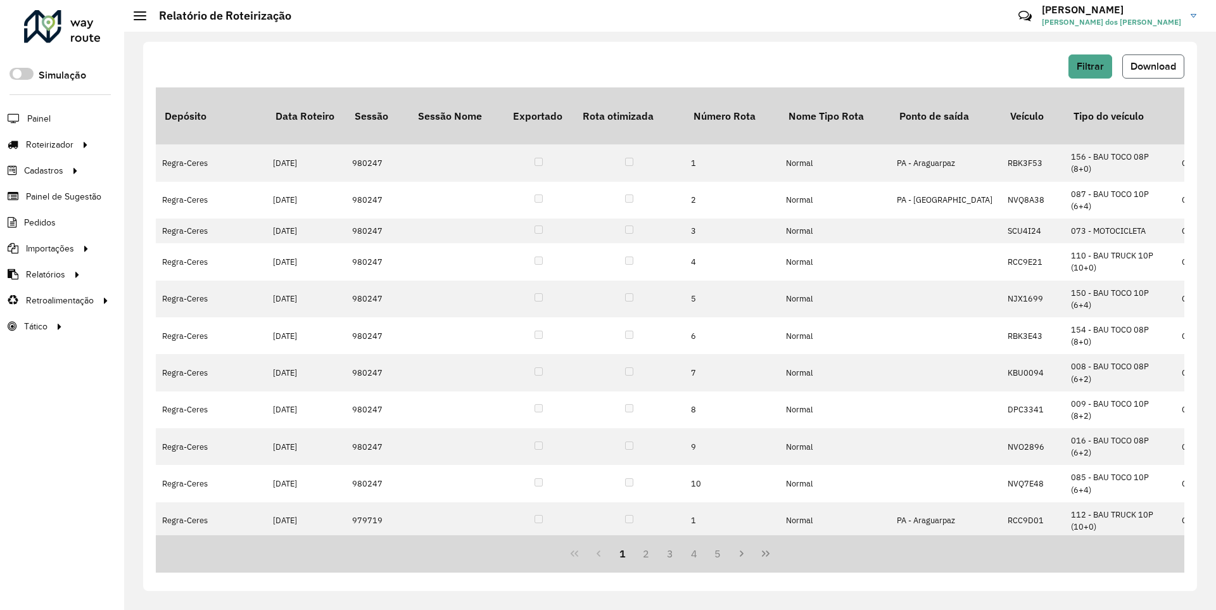
click at [1152, 66] on span "Download" at bounding box center [1154, 66] width 46 height 11
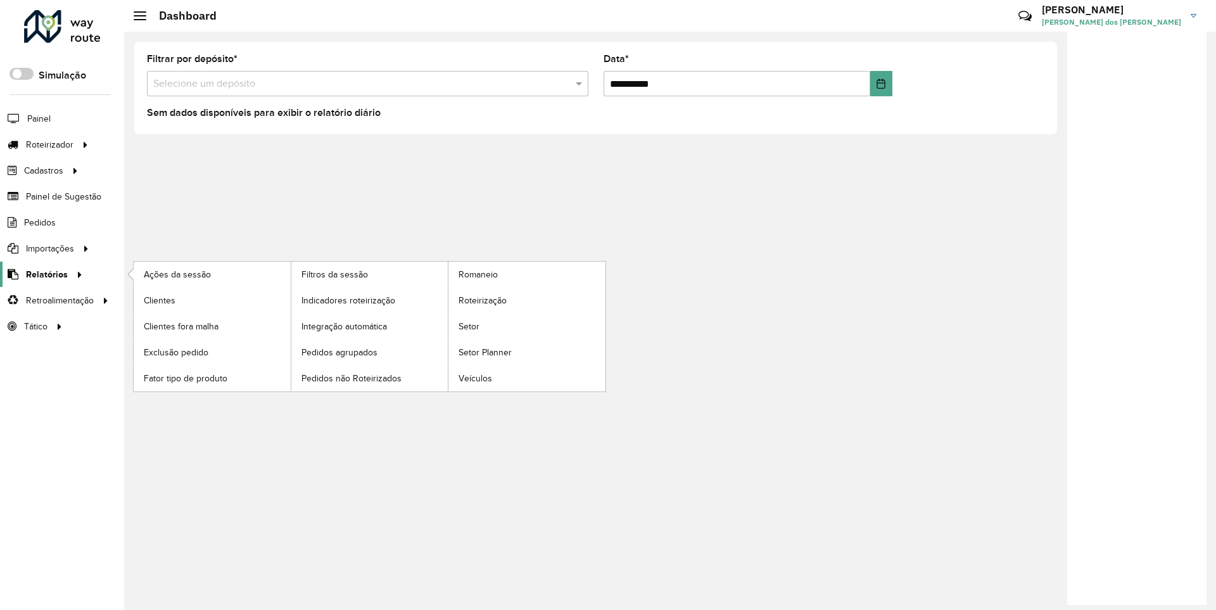
click at [44, 274] on span "Relatórios" at bounding box center [47, 274] width 42 height 13
click at [159, 300] on span "Clientes" at bounding box center [161, 300] width 34 height 13
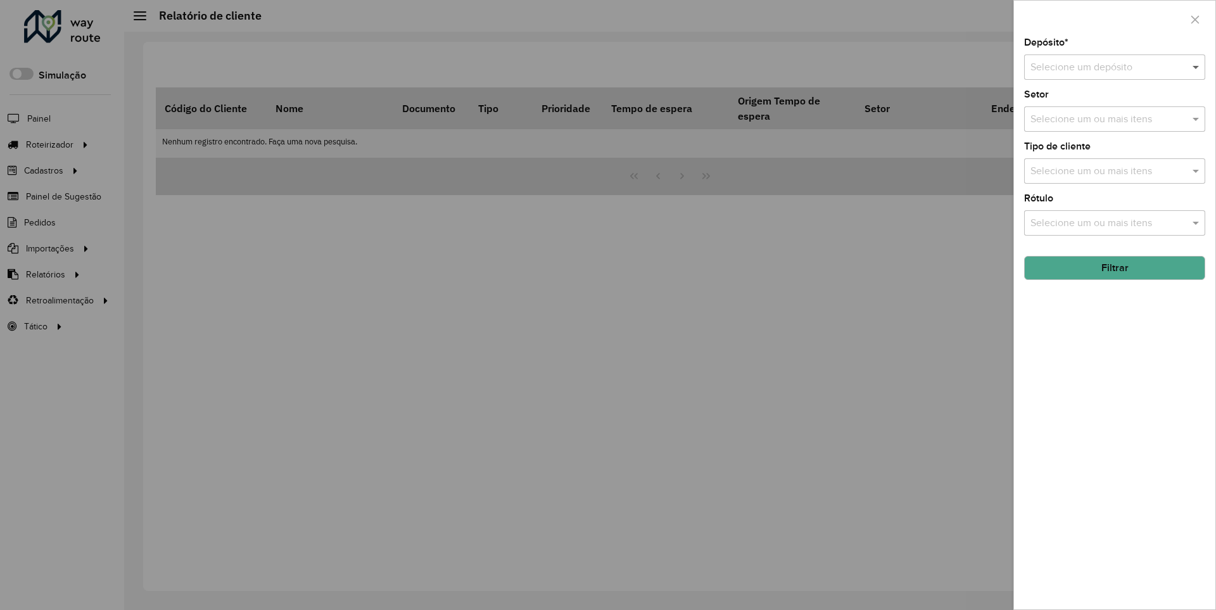
click at [1197, 67] on span at bounding box center [1198, 67] width 16 height 15
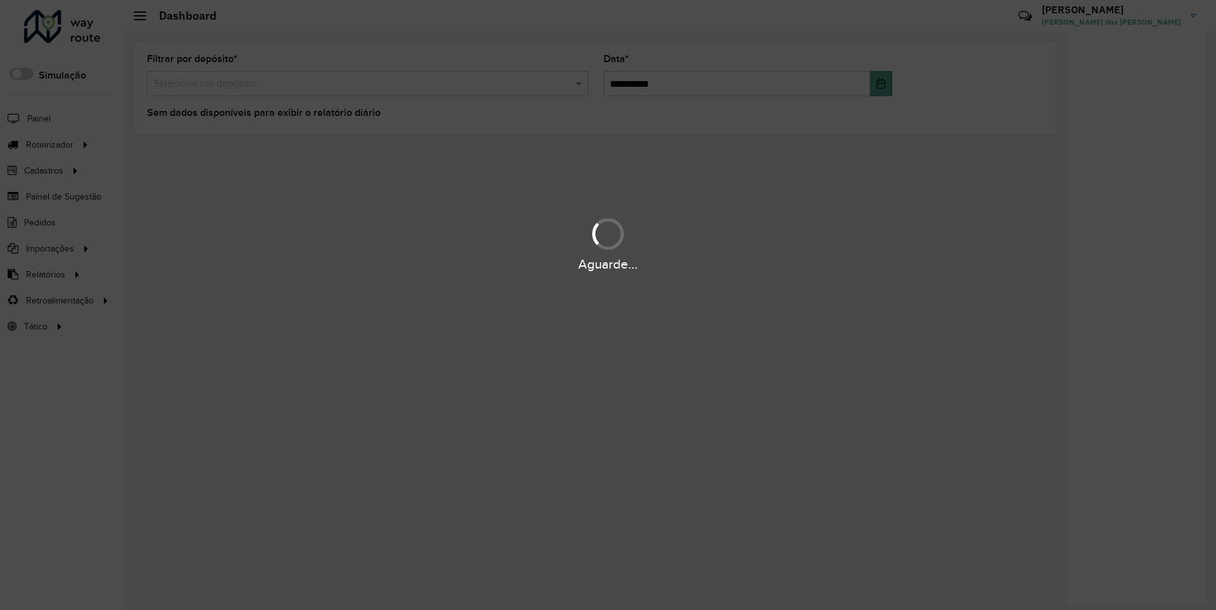
click at [44, 274] on div "Aguarde..." at bounding box center [608, 265] width 1216 height 20
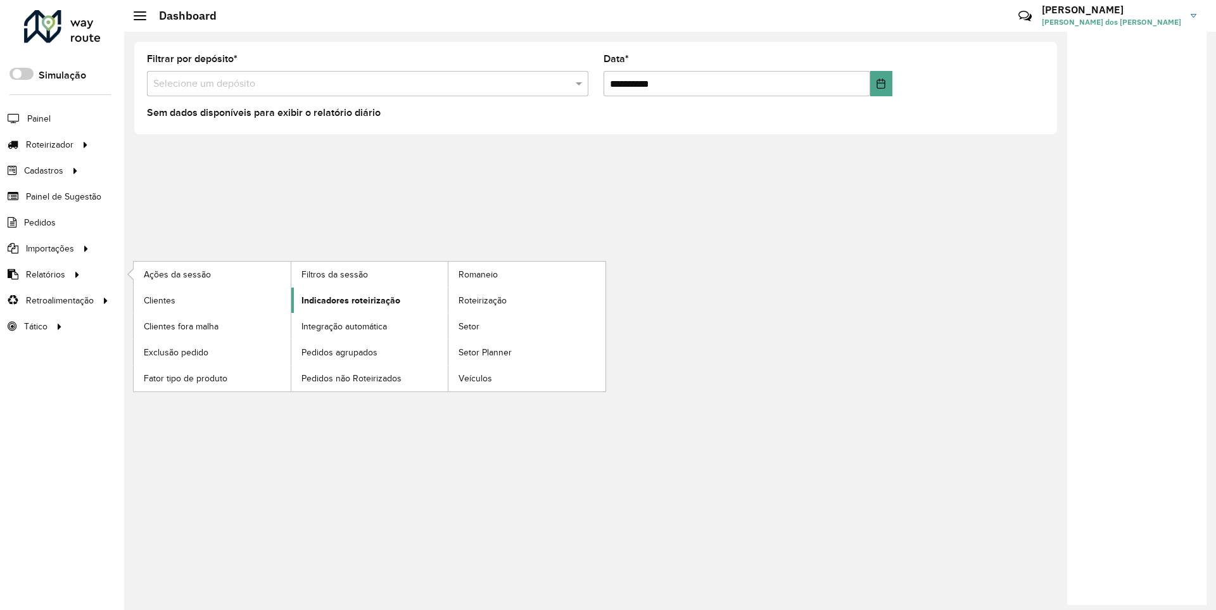
click at [347, 300] on span "Indicadores roteirização" at bounding box center [351, 300] width 99 height 13
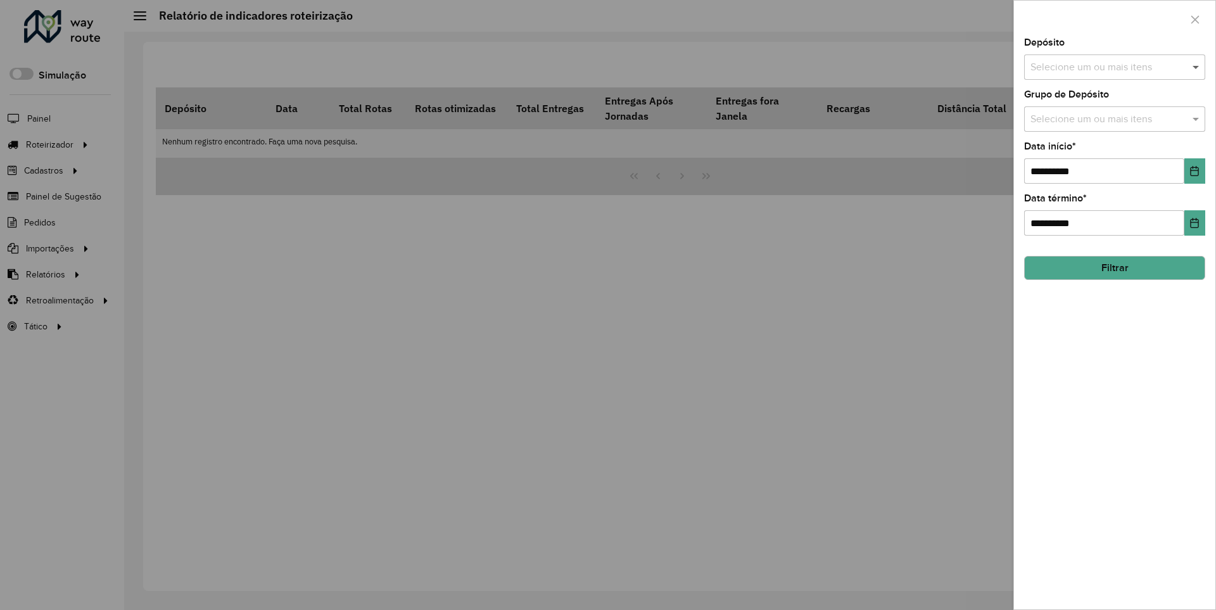
click at [1197, 67] on span at bounding box center [1198, 67] width 16 height 15
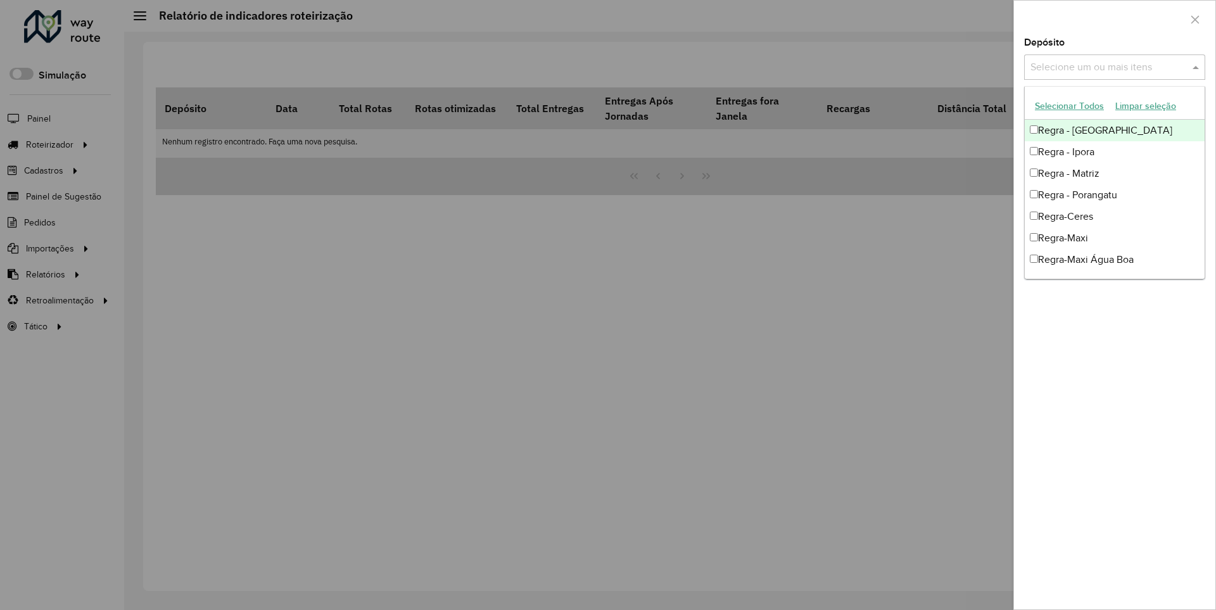
scroll to position [13, 0]
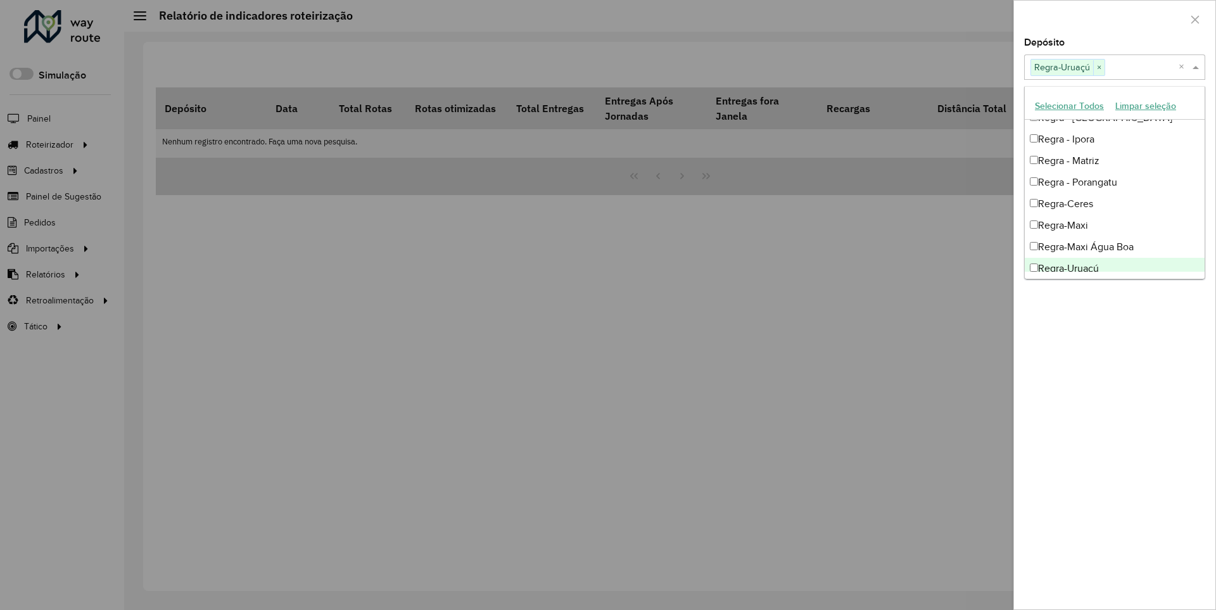
click at [1114, 18] on div at bounding box center [1114, 19] width 201 height 37
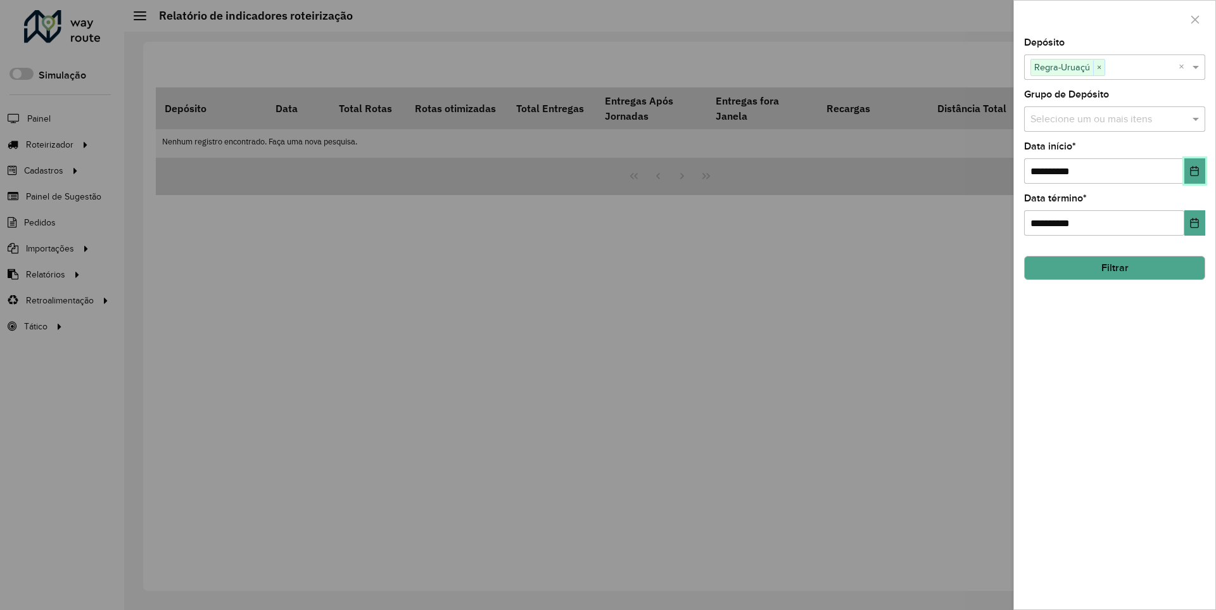
click at [1194, 170] on icon "Choose Date" at bounding box center [1195, 171] width 8 height 10
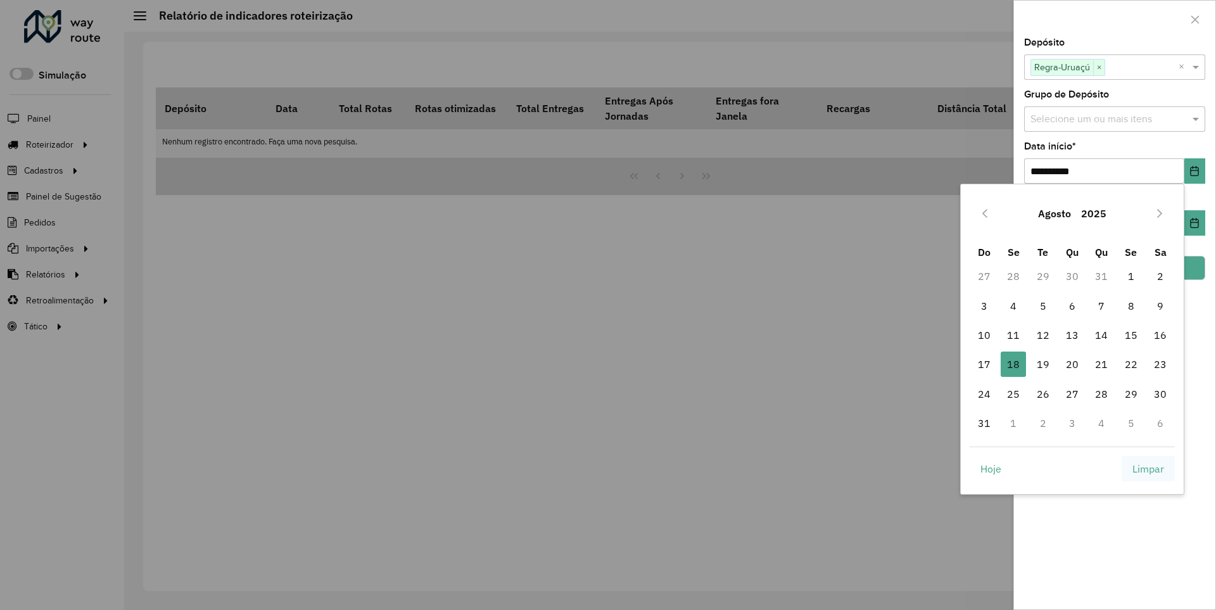
click at [1148, 468] on span "Limpar" at bounding box center [1149, 468] width 32 height 15
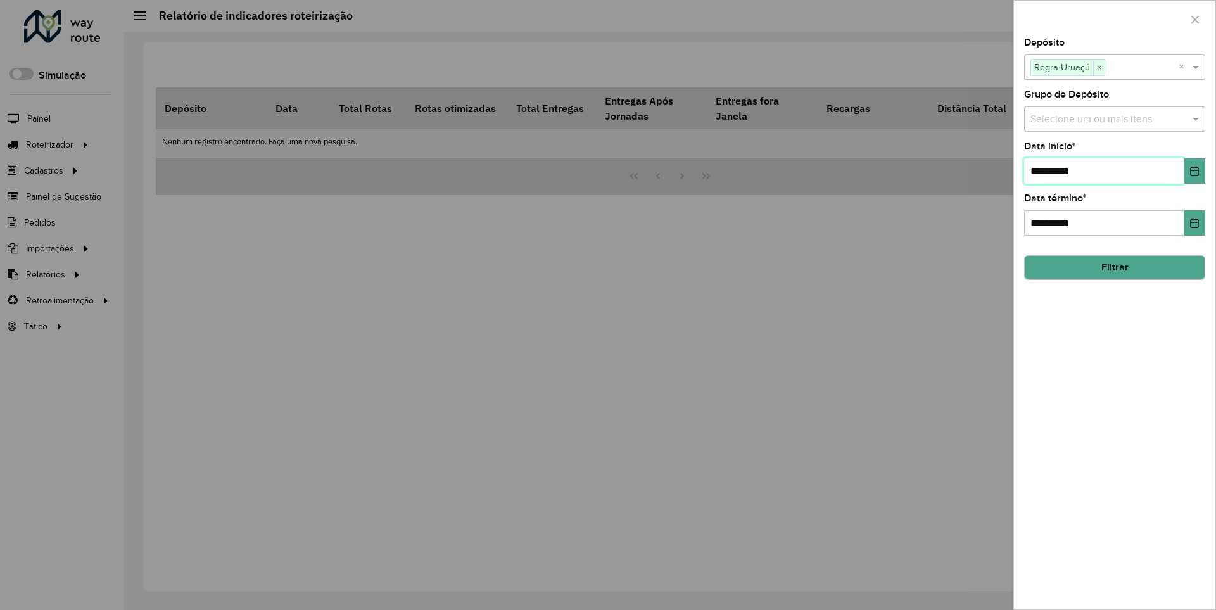
type input "**********"
click at [1114, 267] on button "Filtrar" at bounding box center [1114, 268] width 181 height 24
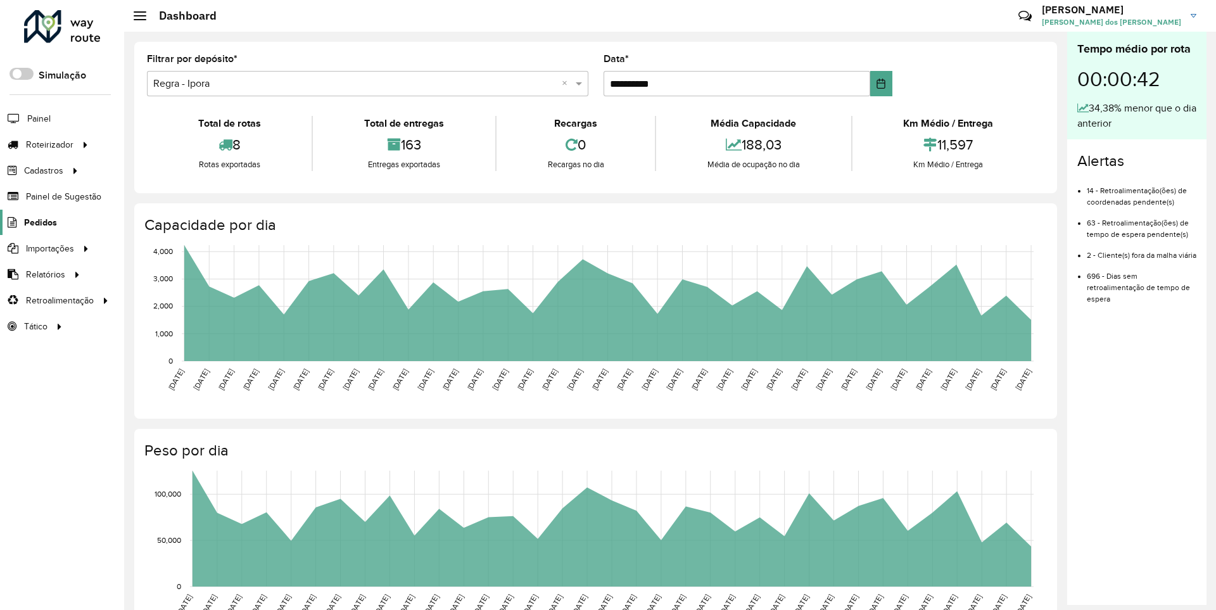
click at [39, 222] on span "Pedidos" at bounding box center [40, 222] width 33 height 13
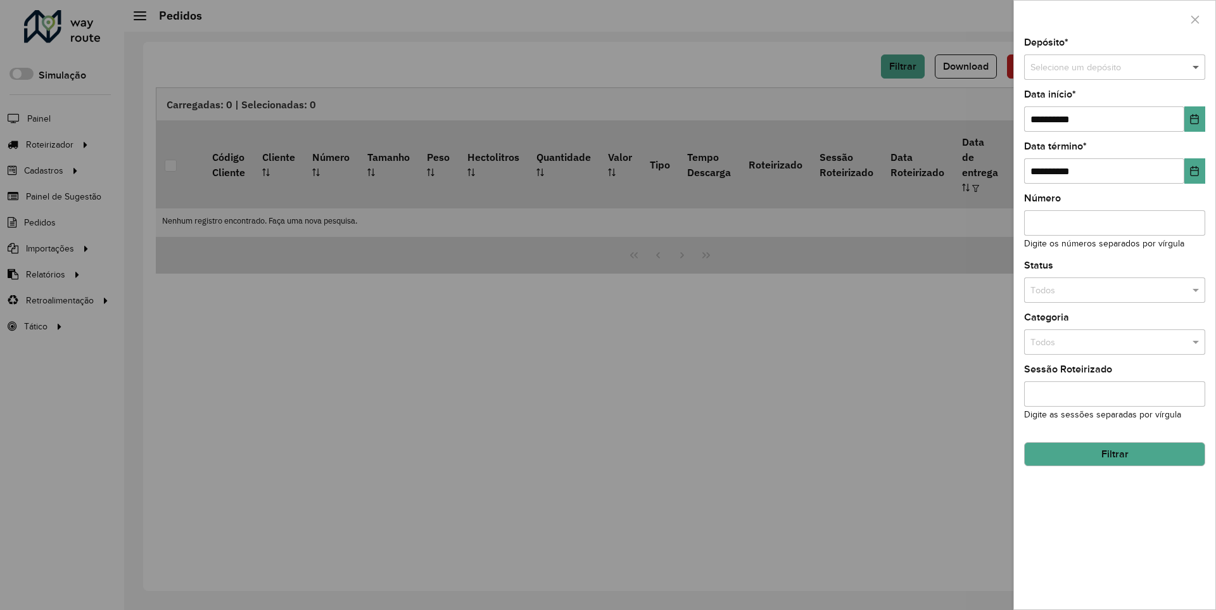
click at [1197, 67] on span at bounding box center [1198, 68] width 16 height 14
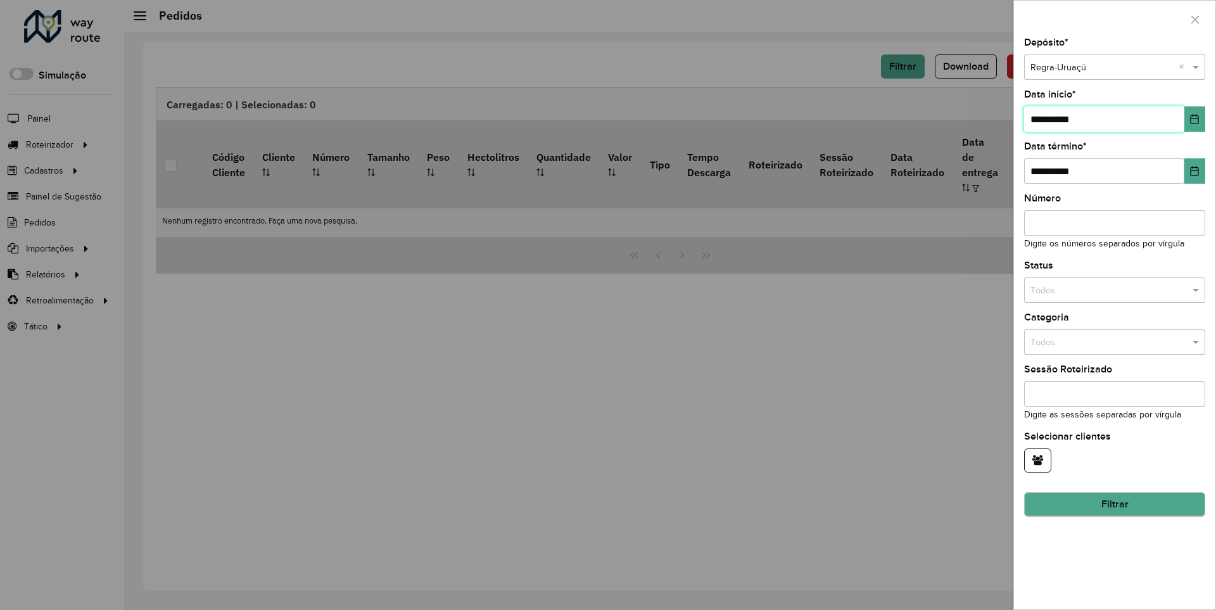
type input "**********"
click at [1114, 504] on button "Filtrar" at bounding box center [1114, 505] width 181 height 24
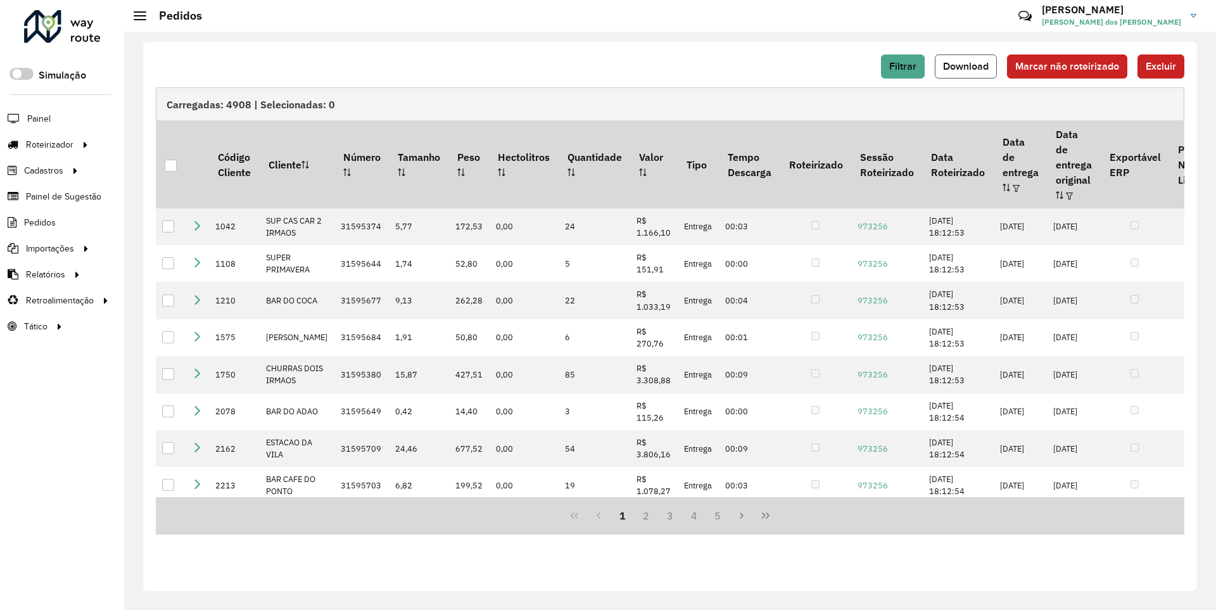
click at [967, 66] on span "Download" at bounding box center [966, 66] width 46 height 11
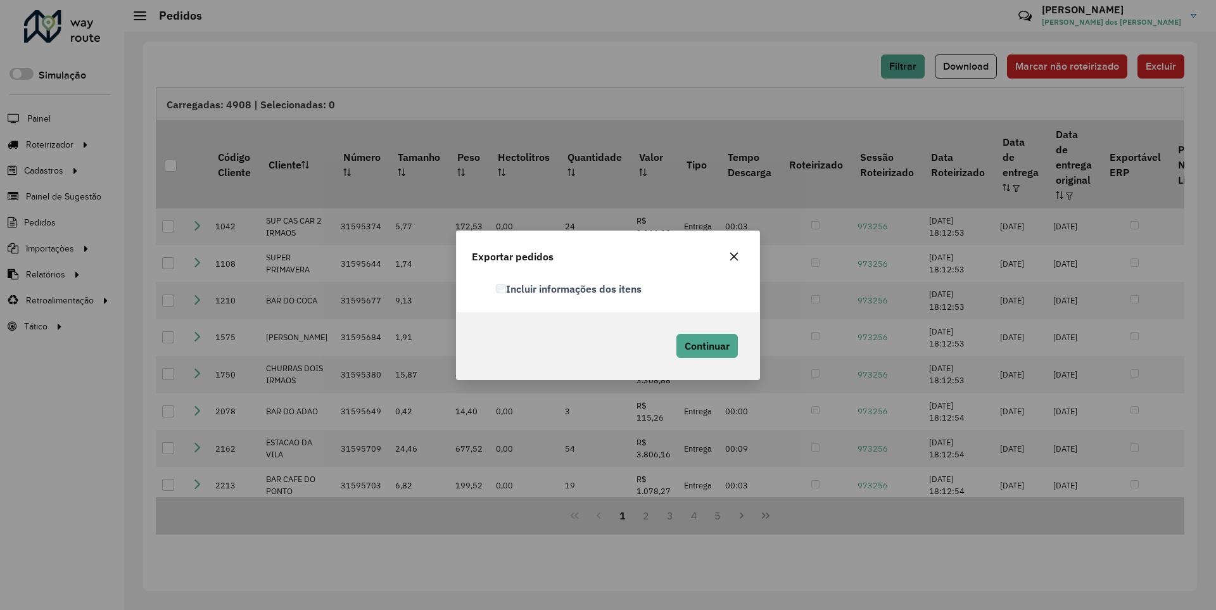
click at [569, 288] on label "Incluir informações dos itens" at bounding box center [569, 288] width 146 height 15
click at [706, 345] on span "Continuar" at bounding box center [707, 346] width 45 height 13
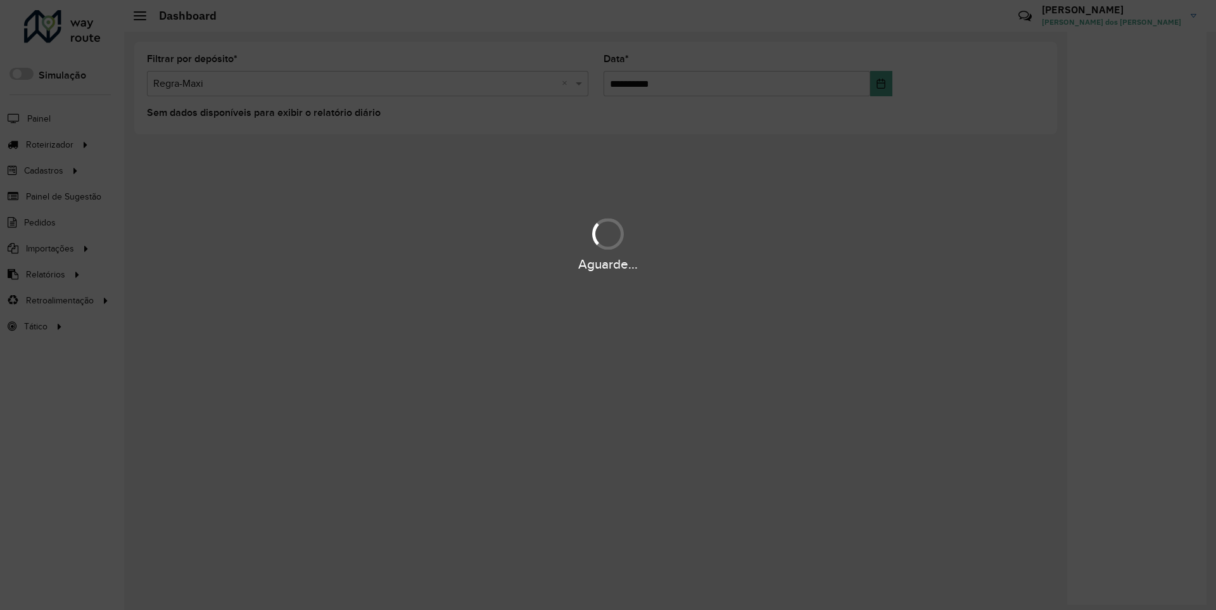
click at [44, 274] on div "Aguarde..." at bounding box center [608, 265] width 1216 height 20
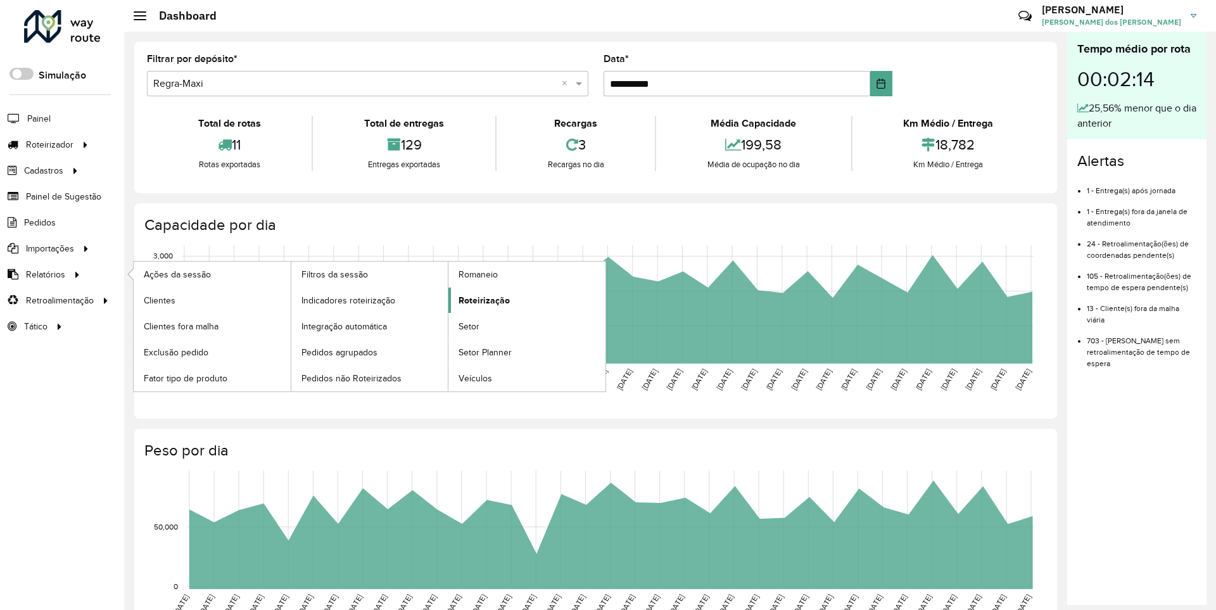
click at [482, 300] on span "Roteirização" at bounding box center [484, 300] width 51 height 13
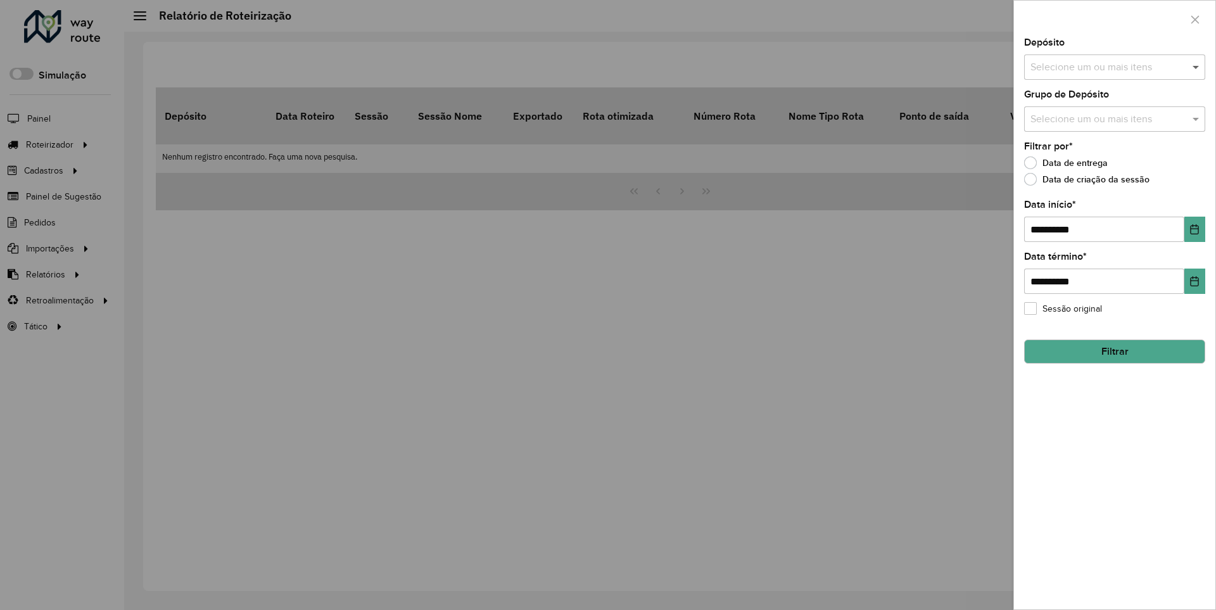
click at [1197, 67] on span at bounding box center [1198, 67] width 16 height 15
click at [1194, 229] on icon "Choose Date" at bounding box center [1195, 229] width 8 height 10
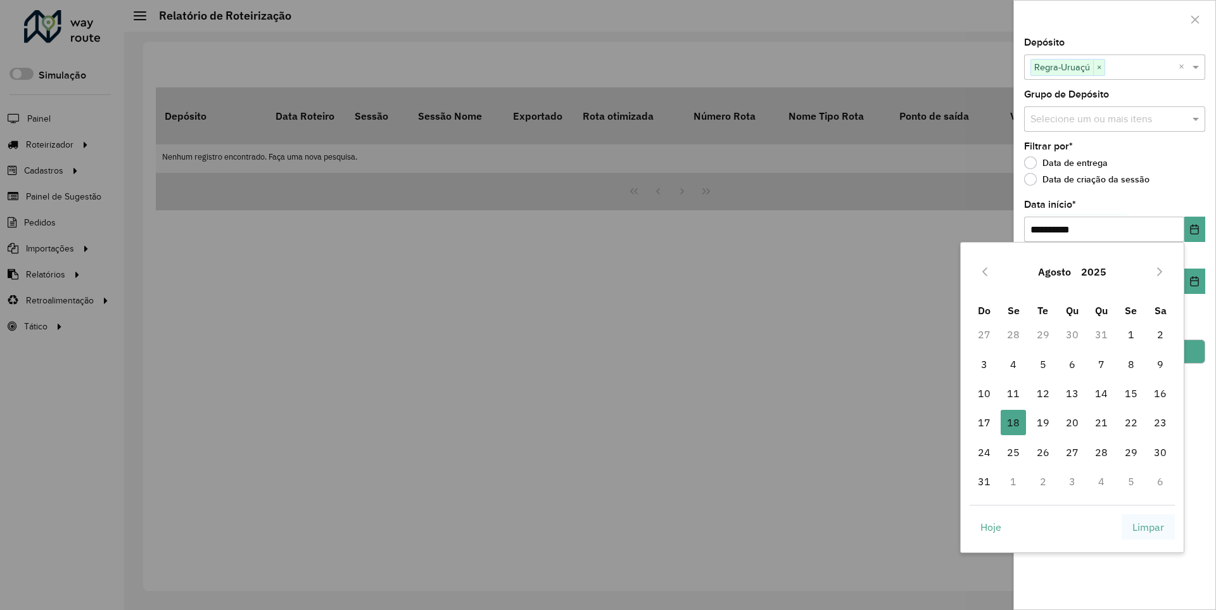
click at [1148, 526] on span "Limpar" at bounding box center [1149, 526] width 32 height 15
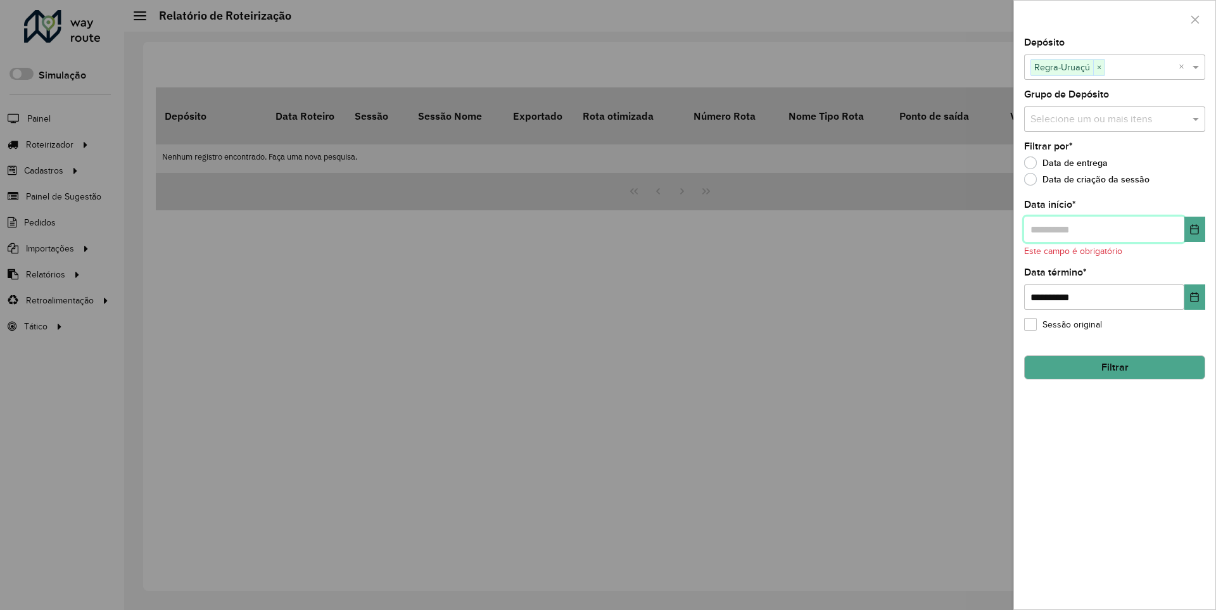
click at [1103, 229] on input "text" at bounding box center [1104, 229] width 160 height 25
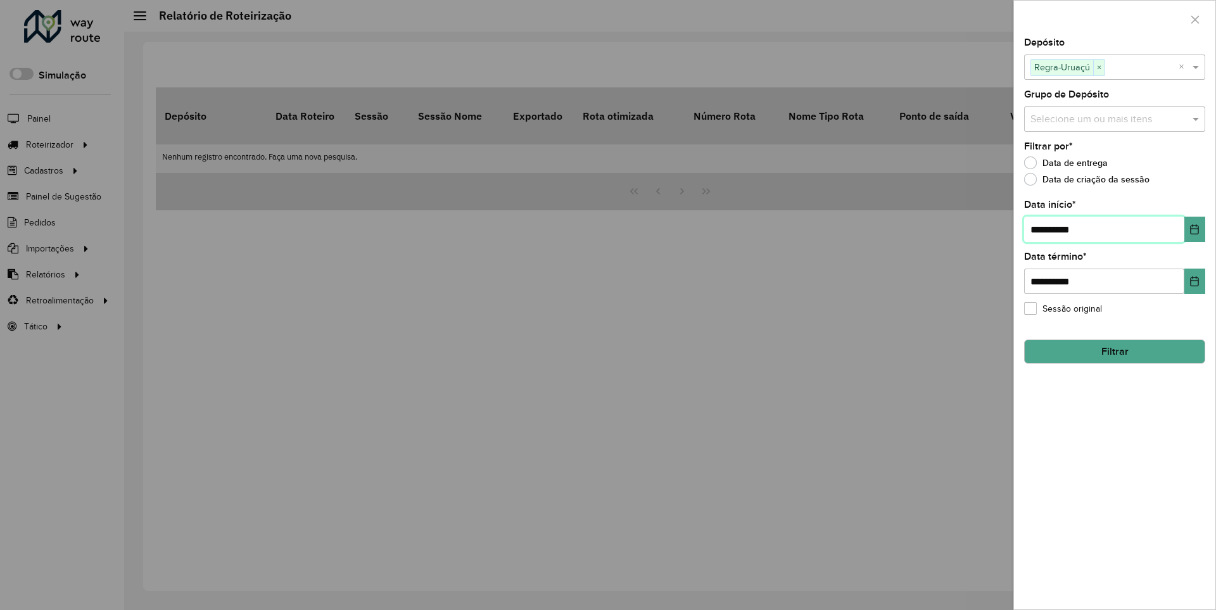
type input "**********"
click at [1114, 351] on button "Filtrar" at bounding box center [1114, 352] width 181 height 24
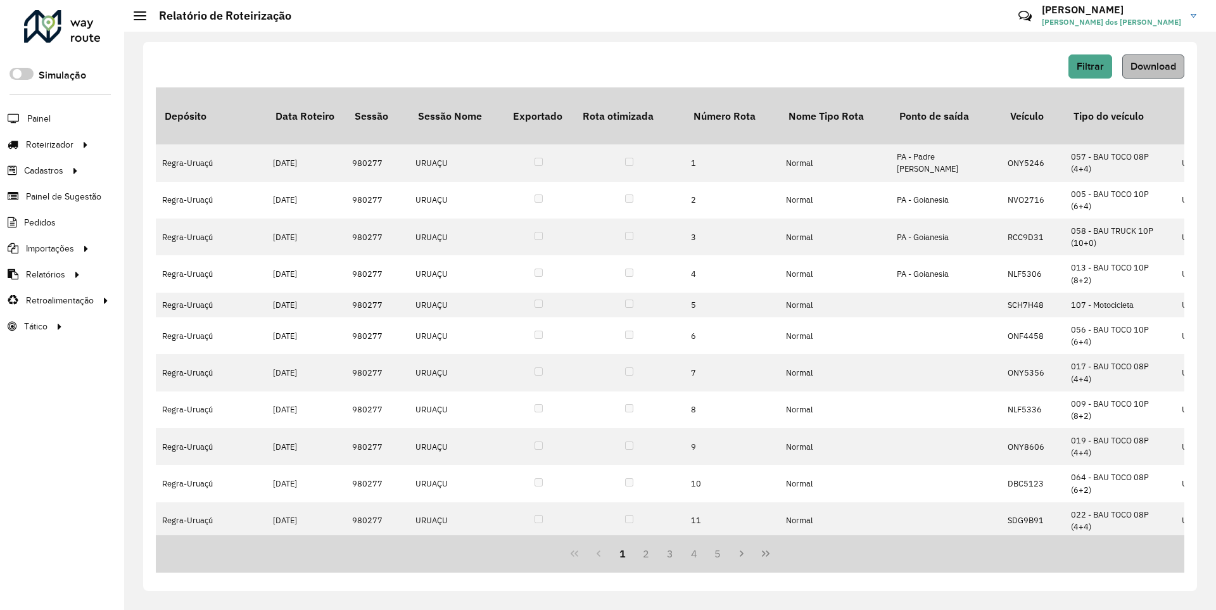
click at [1152, 66] on span "Download" at bounding box center [1154, 66] width 46 height 11
